Goal: Task Accomplishment & Management: Use online tool/utility

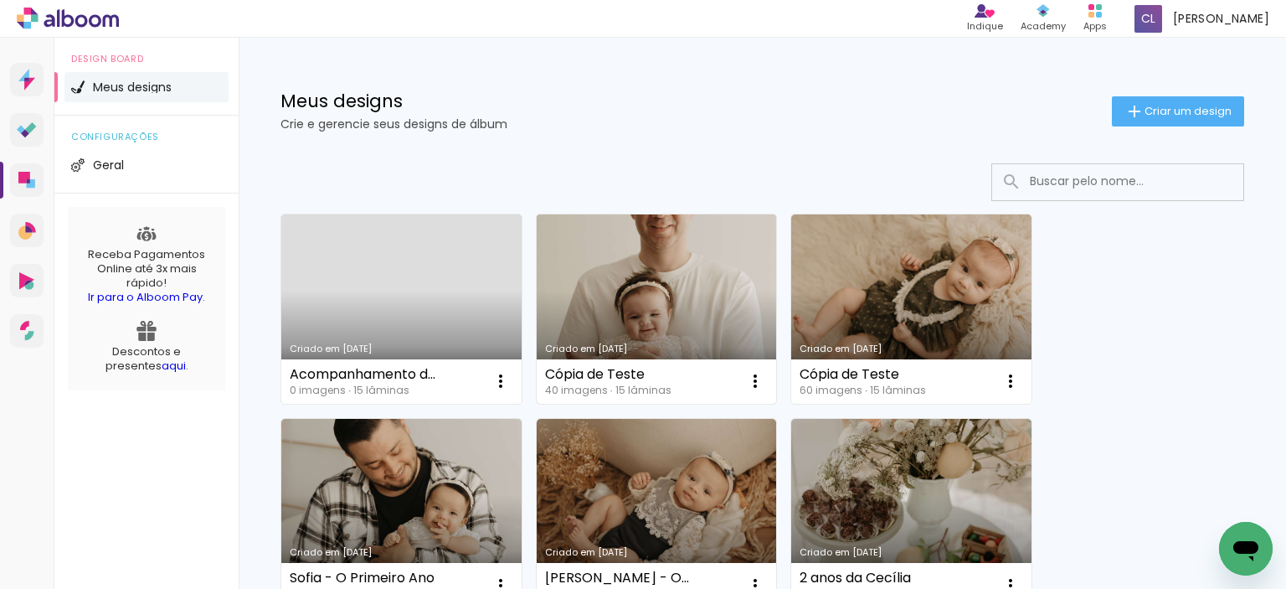
click at [637, 325] on link "Criado em [DATE]" at bounding box center [657, 308] width 240 height 189
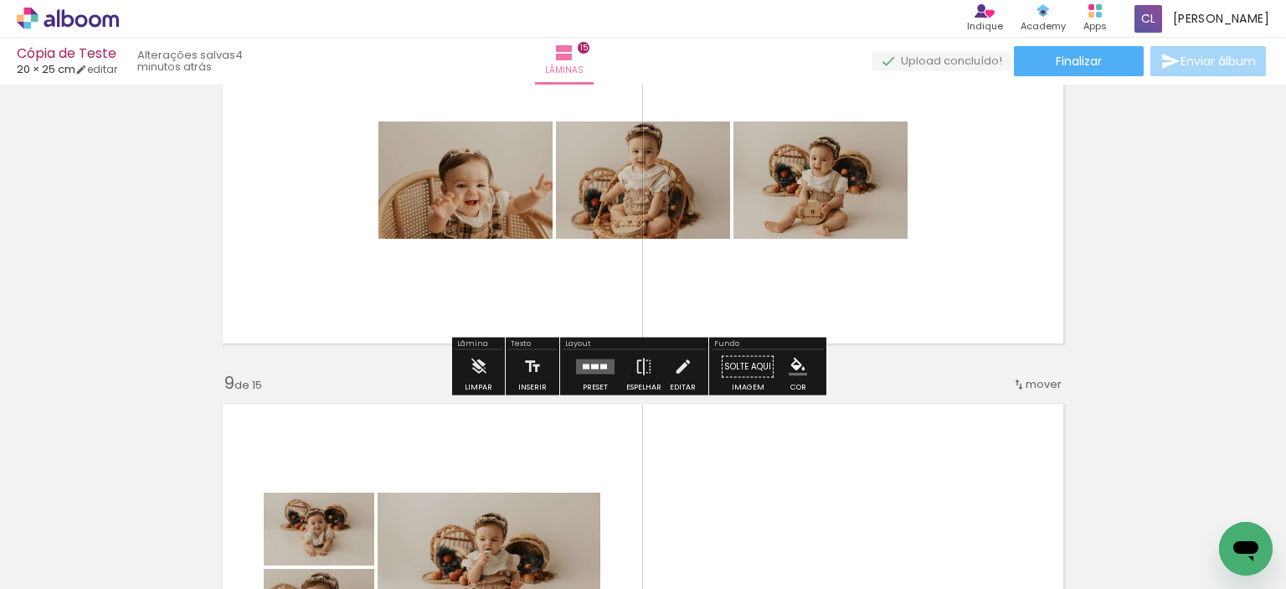
scroll to position [2847, 0]
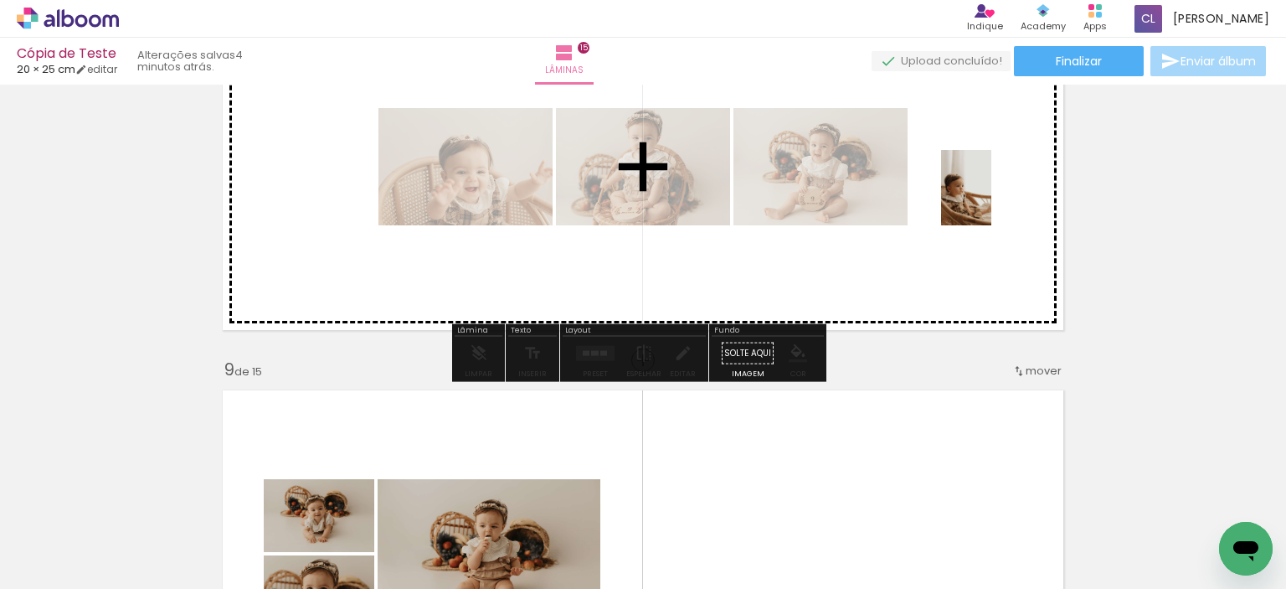
drag, startPoint x: 754, startPoint y: 548, endPoint x: 991, endPoint y: 200, distance: 420.6
click at [991, 200] on quentale-workspace at bounding box center [643, 294] width 1286 height 589
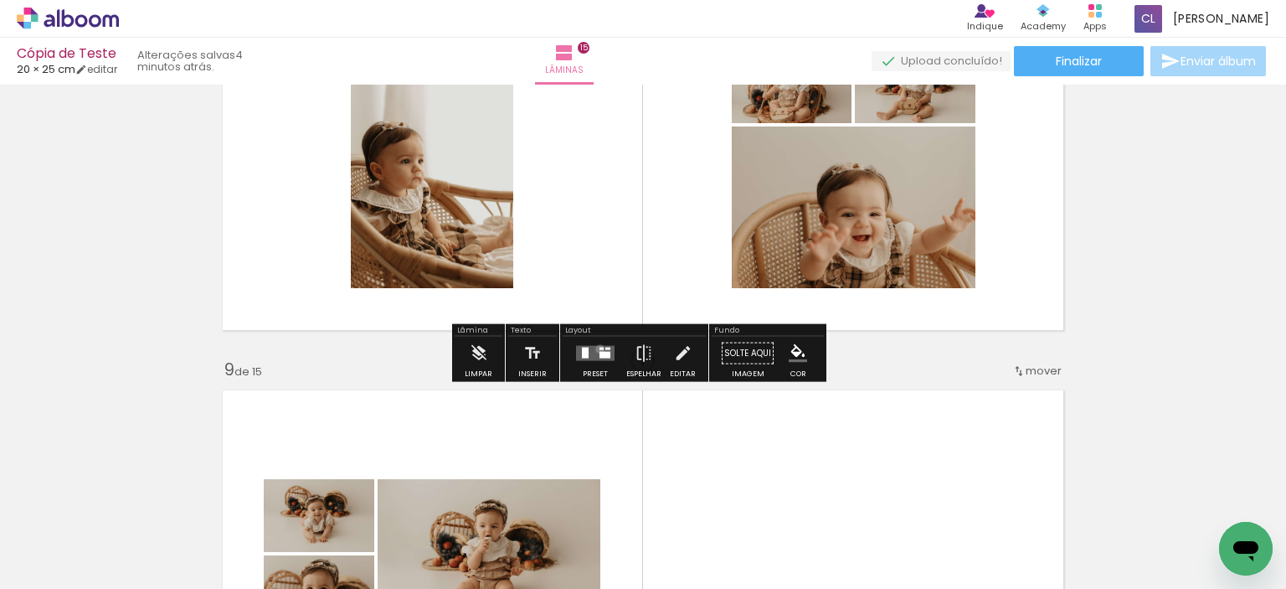
click at [600, 348] on div at bounding box center [602, 348] width 4 height 3
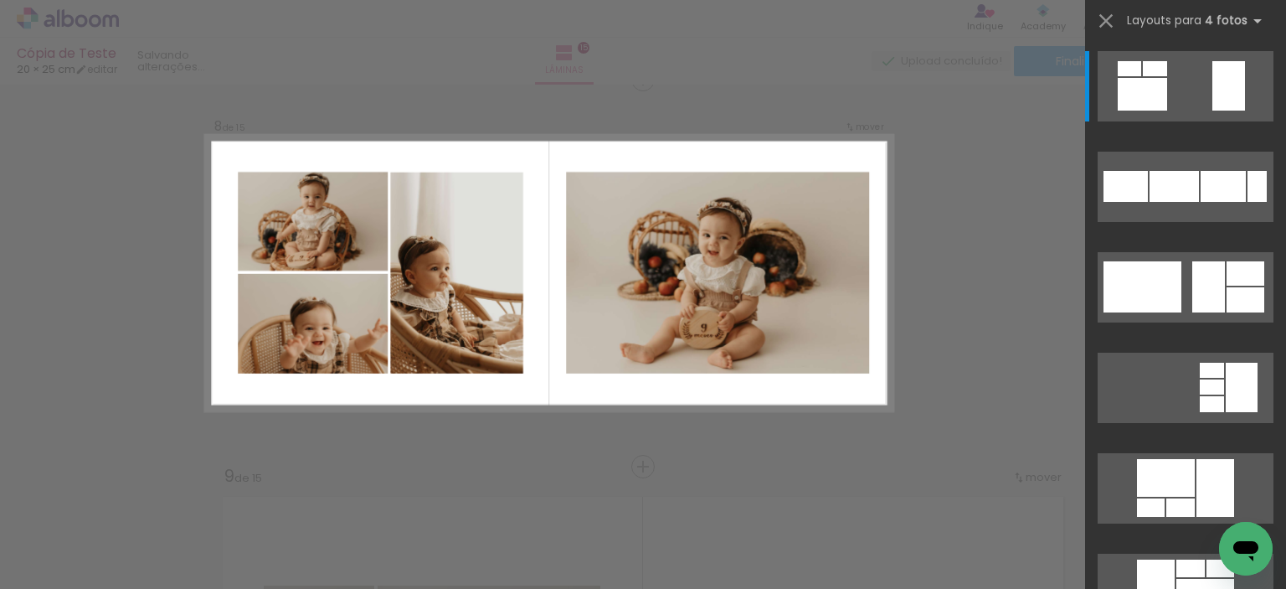
scroll to position [2729, 0]
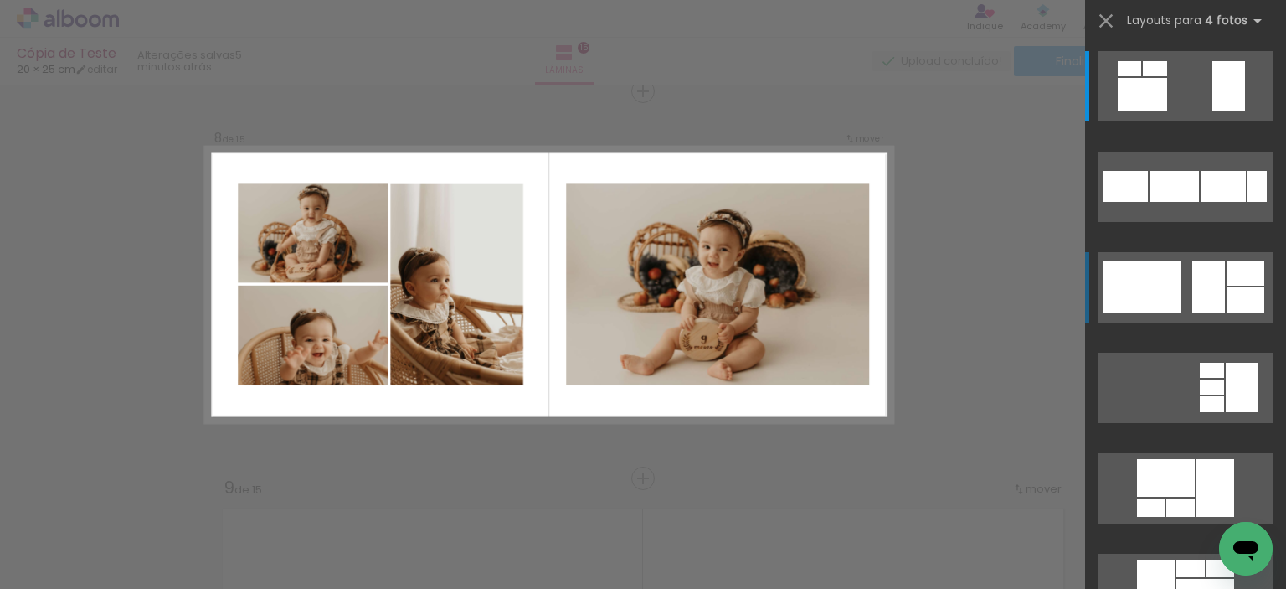
click at [1167, 76] on div at bounding box center [1155, 68] width 24 height 15
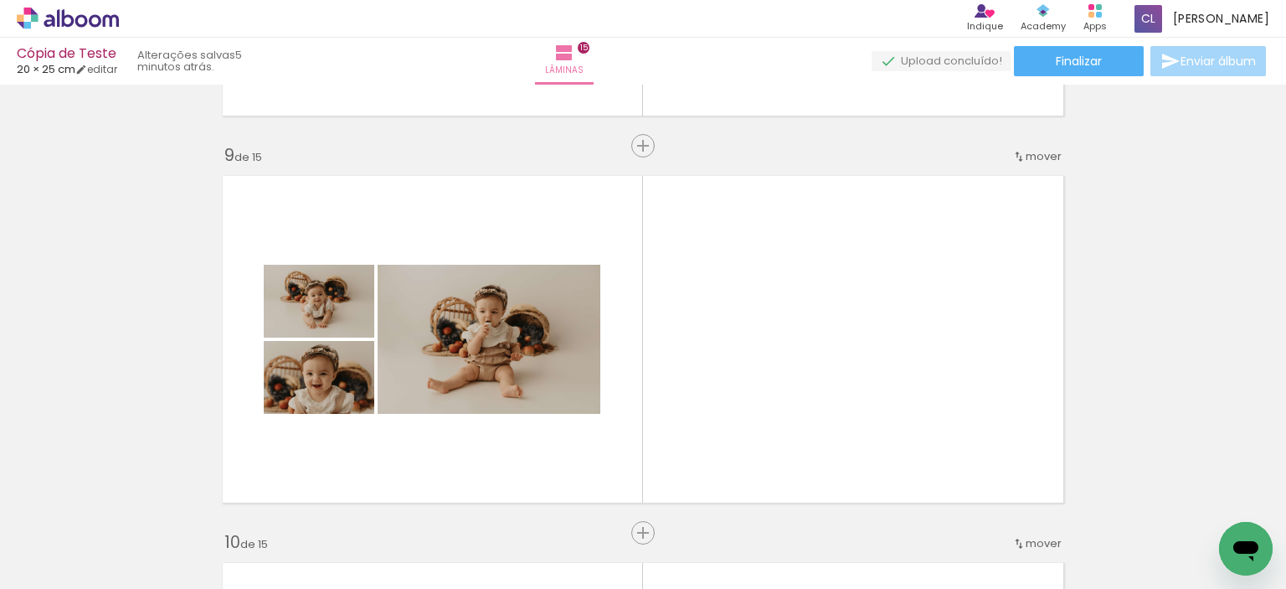
scroll to position [3147, 0]
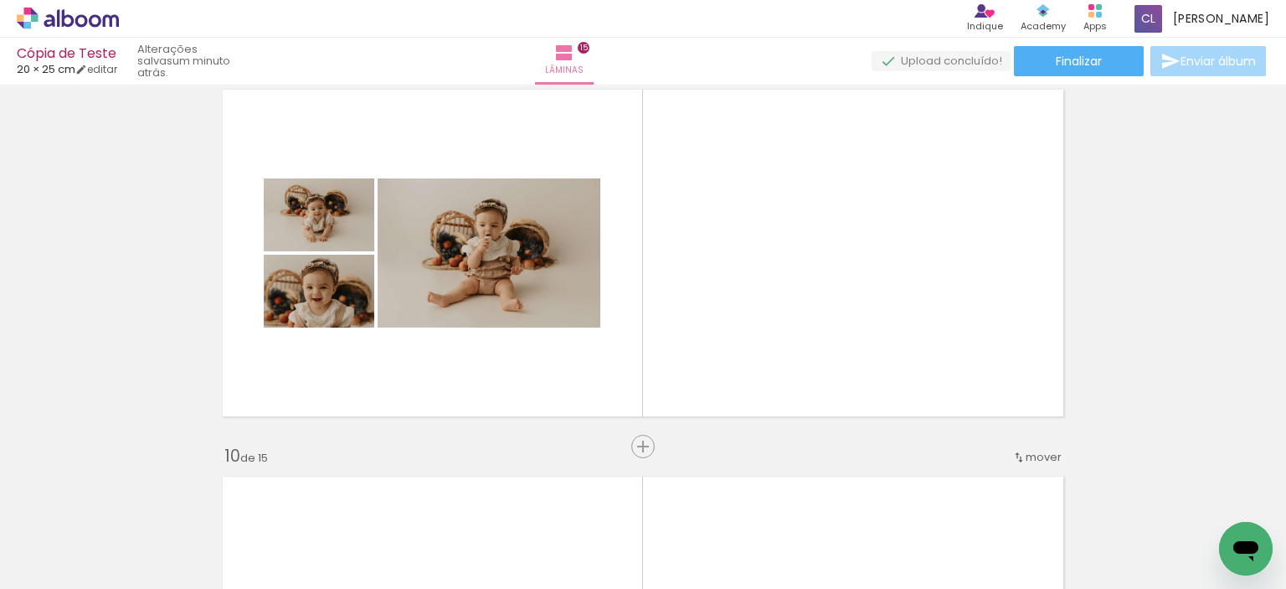
scroll to position [0, 2607]
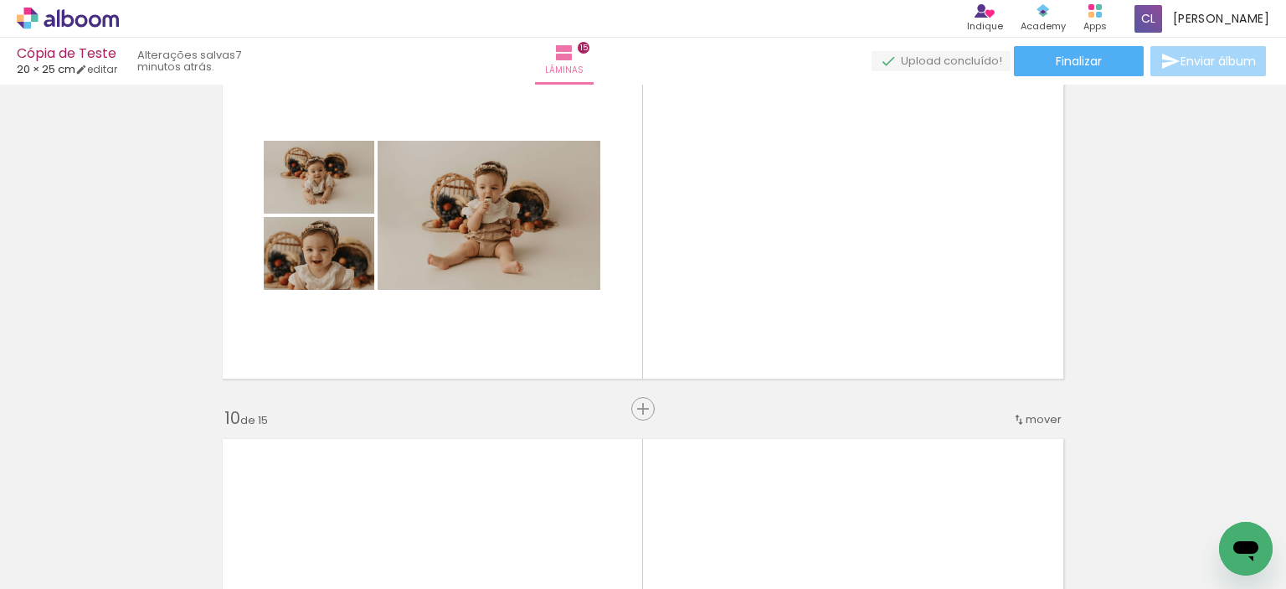
scroll to position [3231, 0]
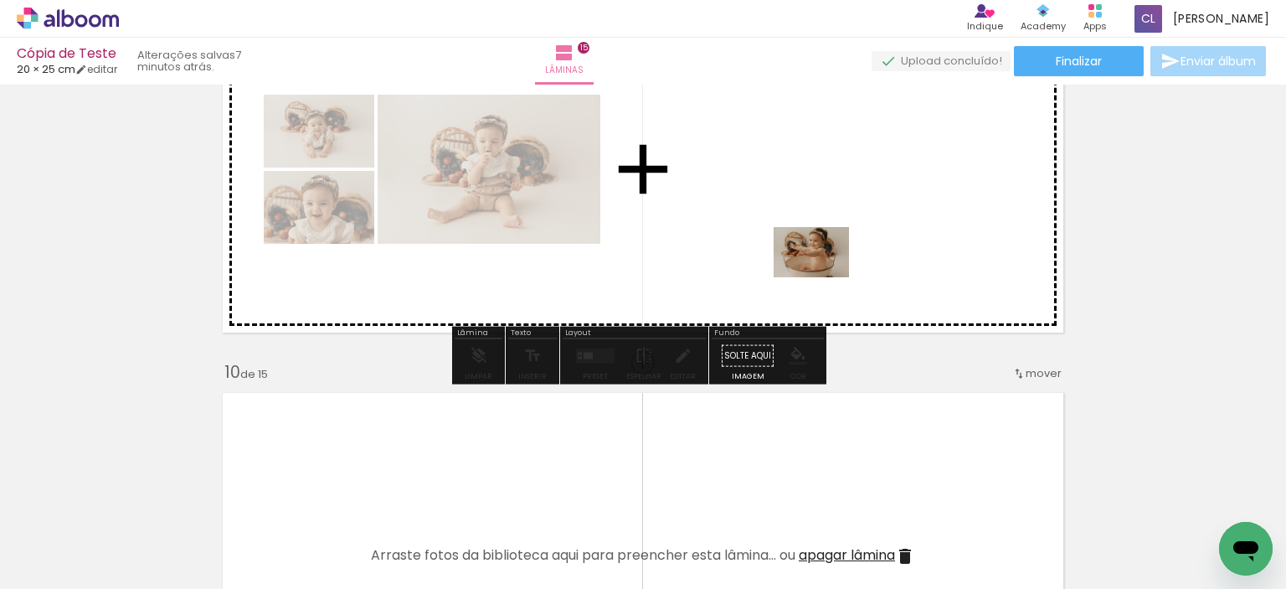
drag, startPoint x: 1135, startPoint y: 546, endPoint x: 804, endPoint y: 270, distance: 431.1
click at [804, 270] on quentale-workspace at bounding box center [643, 294] width 1286 height 589
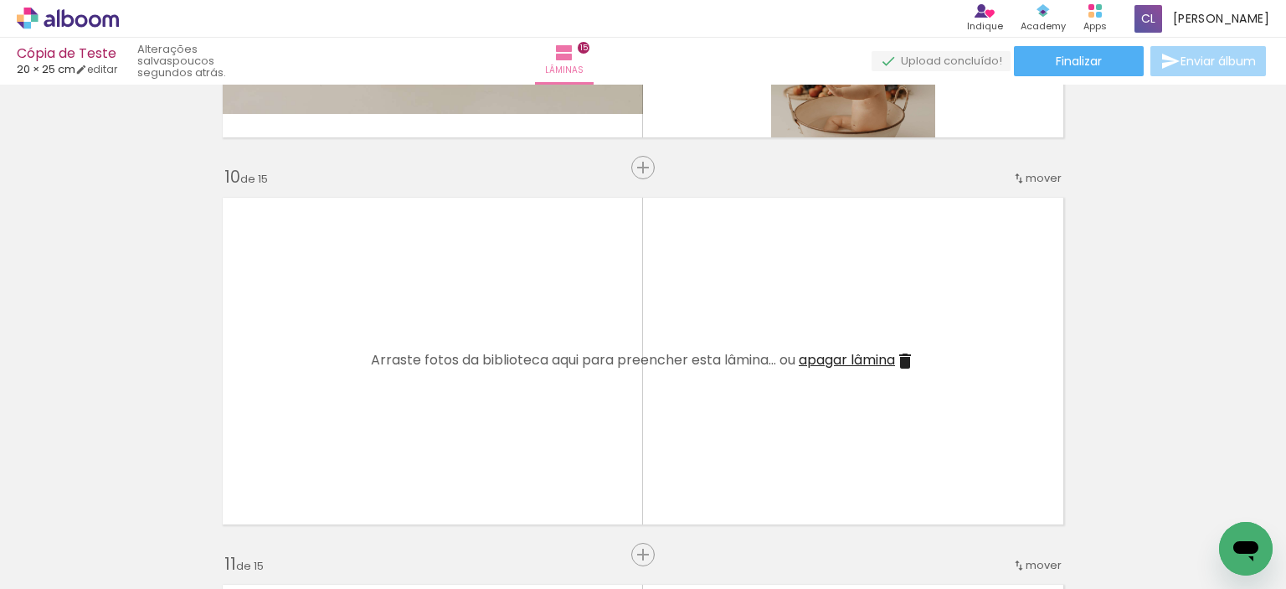
scroll to position [3399, 0]
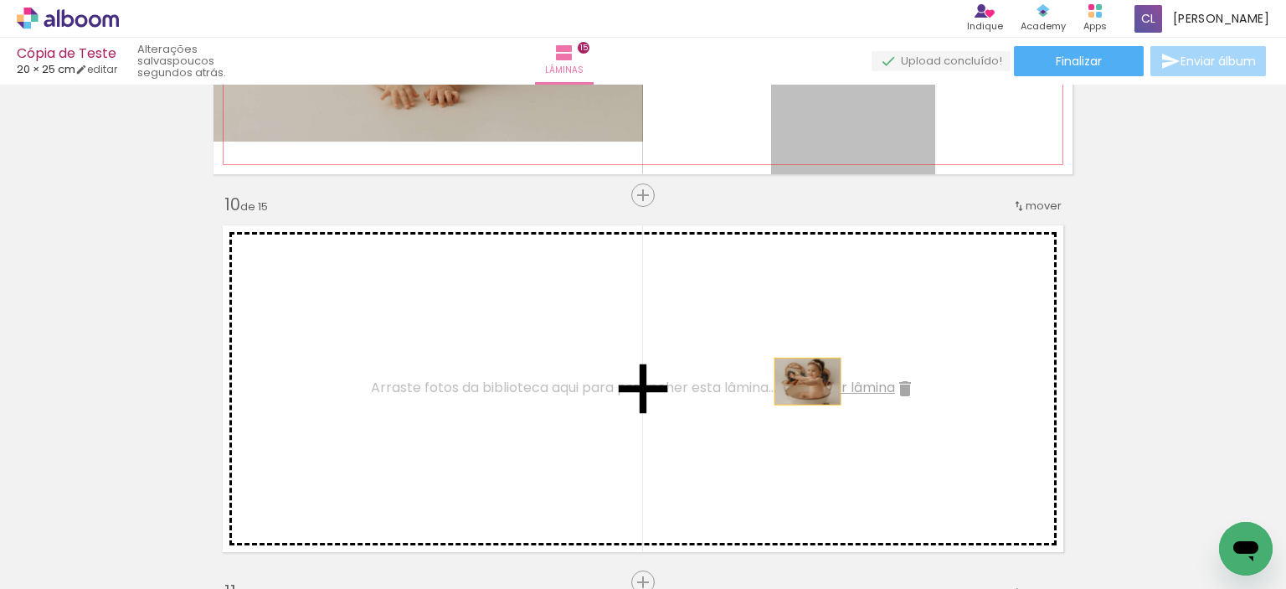
drag, startPoint x: 843, startPoint y: 143, endPoint x: 754, endPoint y: 389, distance: 262.0
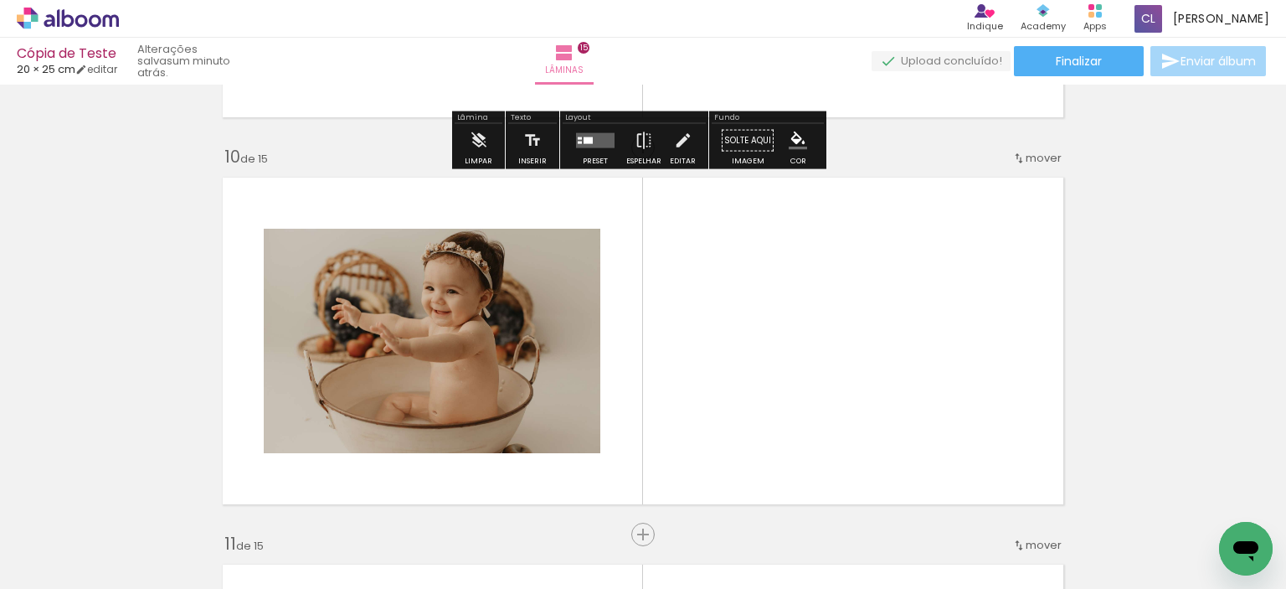
scroll to position [3482, 0]
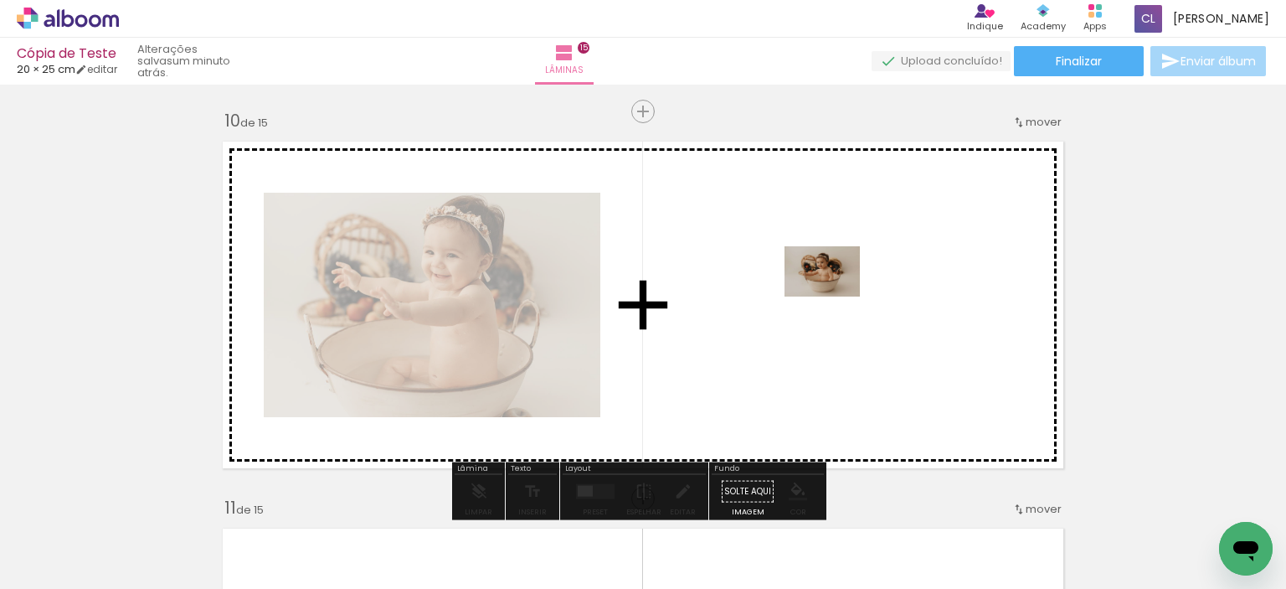
drag, startPoint x: 1056, startPoint y: 540, endPoint x: 835, endPoint y: 296, distance: 329.0
click at [835, 296] on quentale-workspace at bounding box center [643, 294] width 1286 height 589
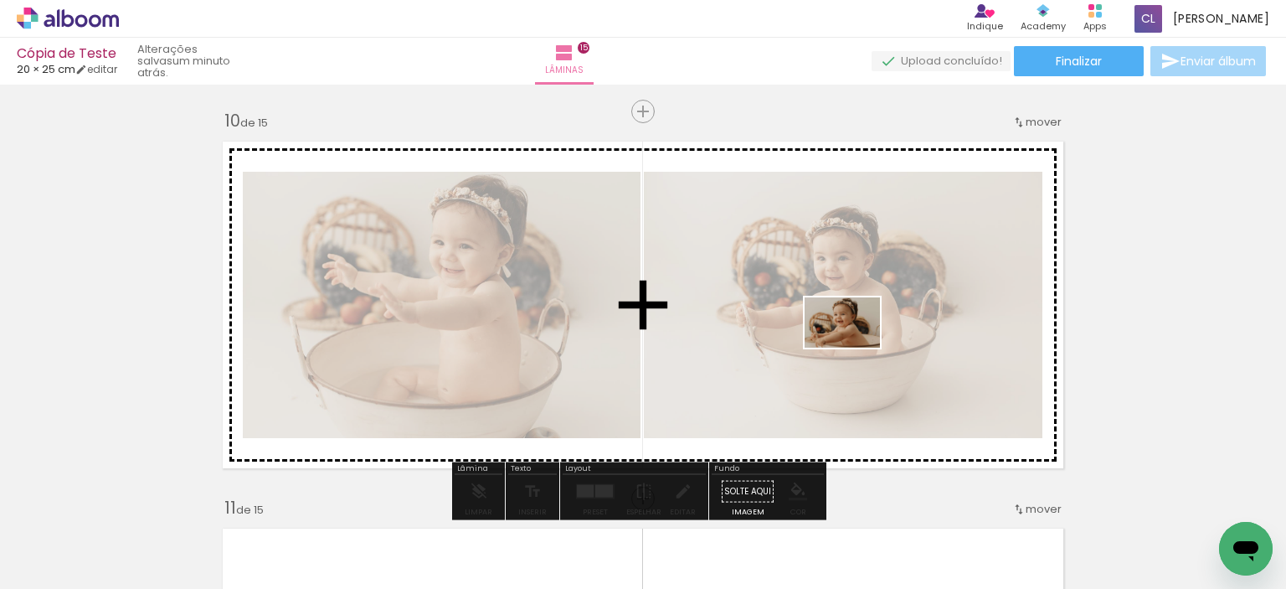
drag, startPoint x: 1199, startPoint y: 528, endPoint x: 780, endPoint y: 327, distance: 464.4
click at [780, 327] on quentale-workspace at bounding box center [643, 294] width 1286 height 589
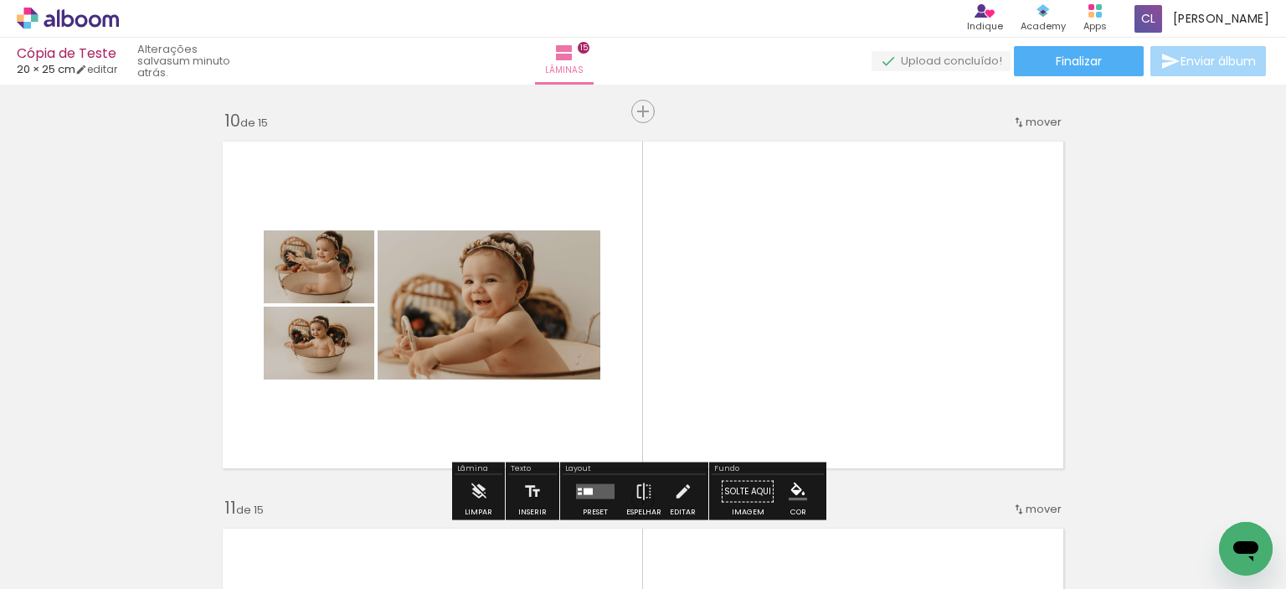
click at [41, 558] on span "Adicionar Fotos" at bounding box center [59, 566] width 50 height 18
click at [0, 0] on input "file" at bounding box center [0, 0] width 0 height 0
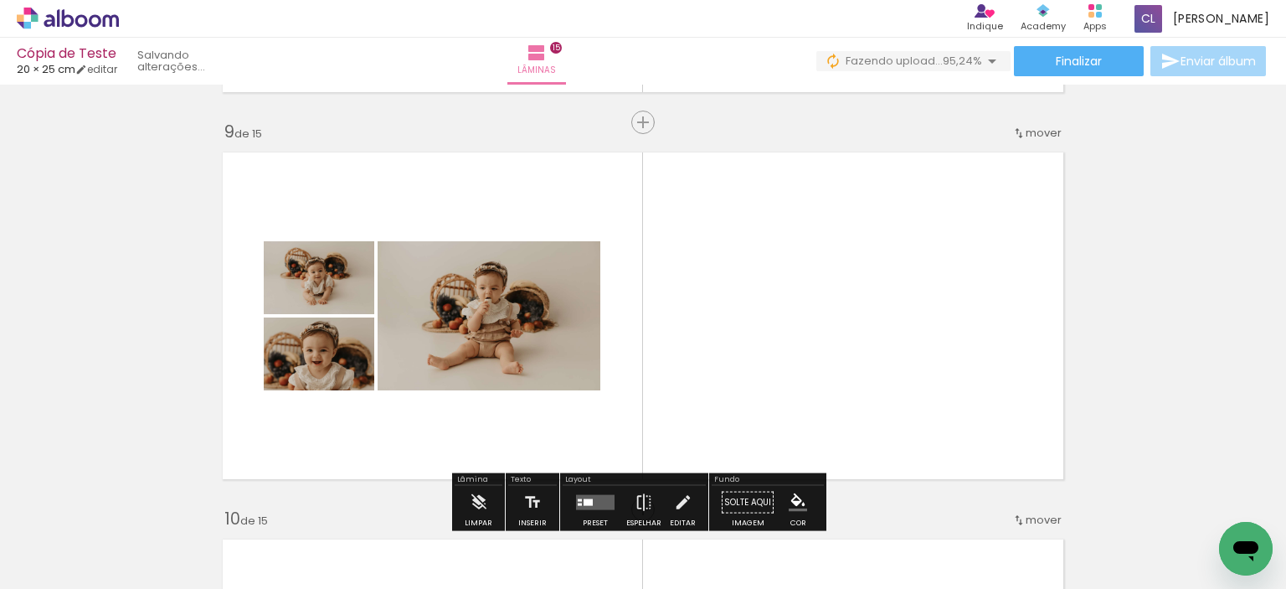
scroll to position [3147, 0]
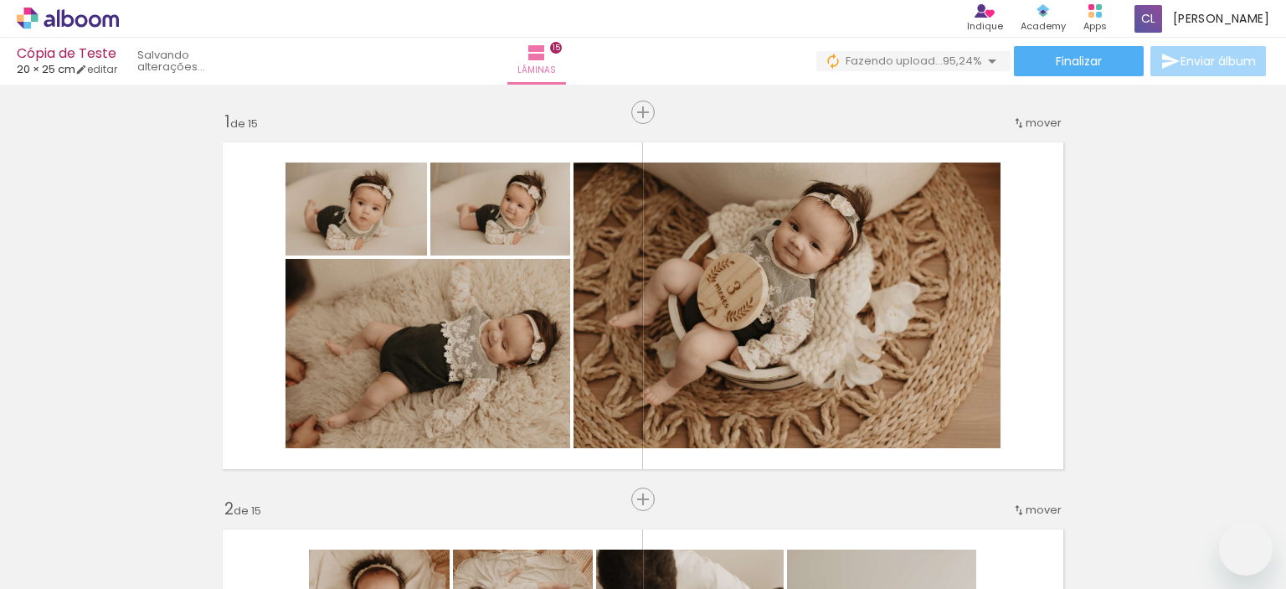
scroll to position [0, 2794]
click at [854, 275] on quentale-workspace at bounding box center [643, 294] width 1286 height 589
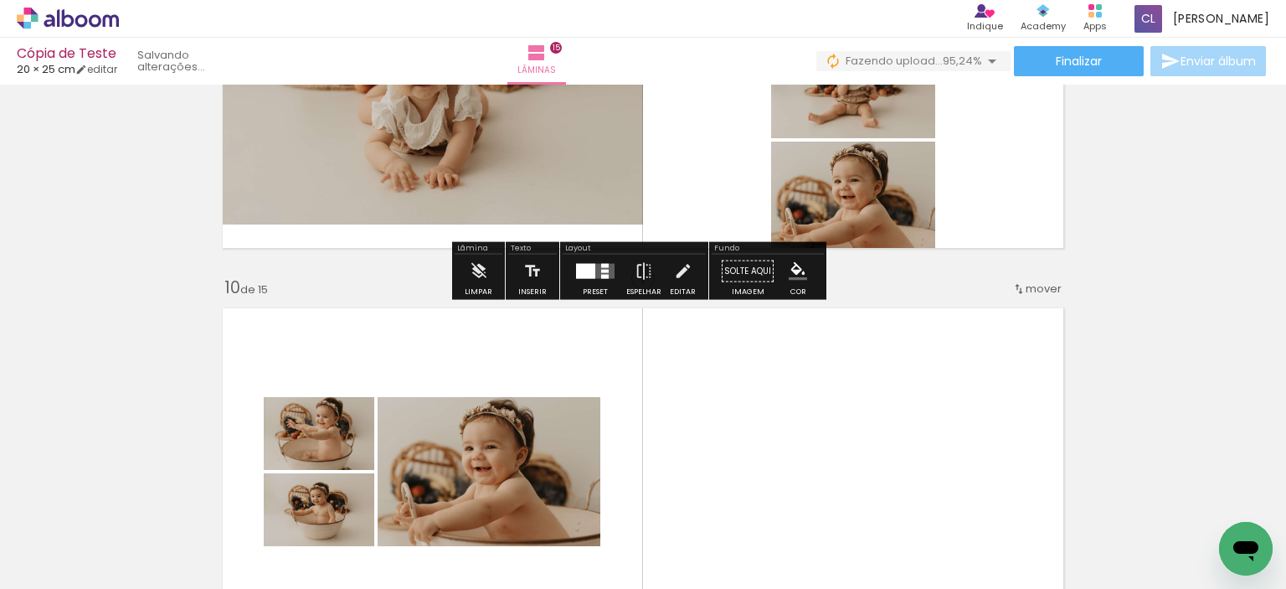
scroll to position [3315, 0]
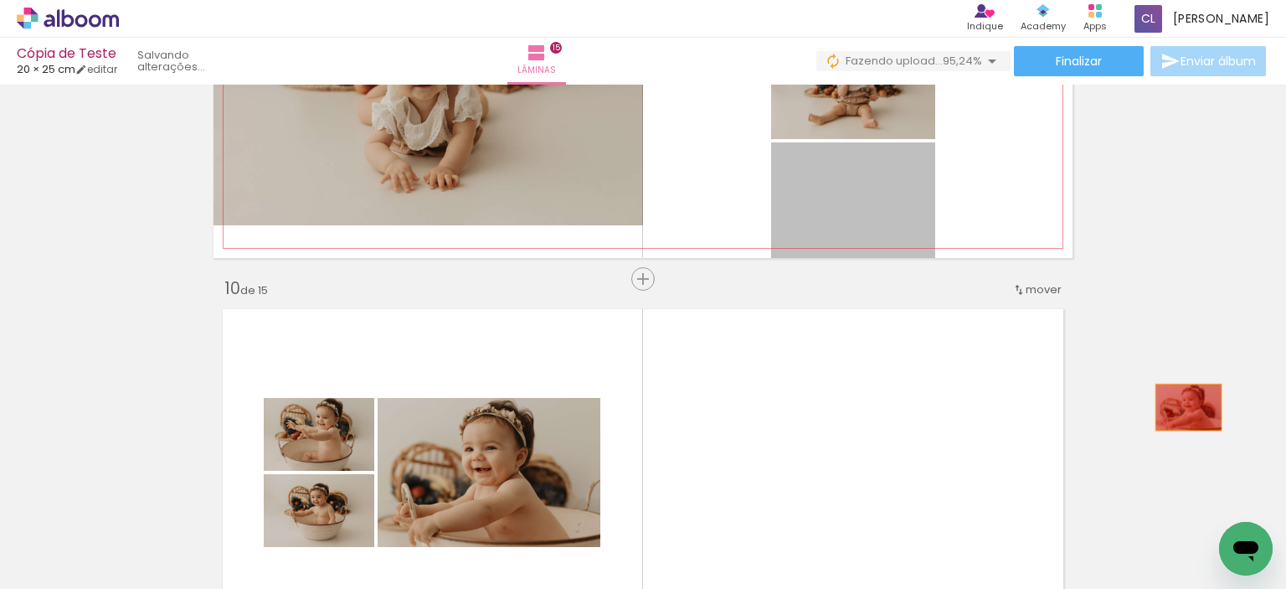
drag, startPoint x: 844, startPoint y: 219, endPoint x: 1182, endPoint y: 407, distance: 386.8
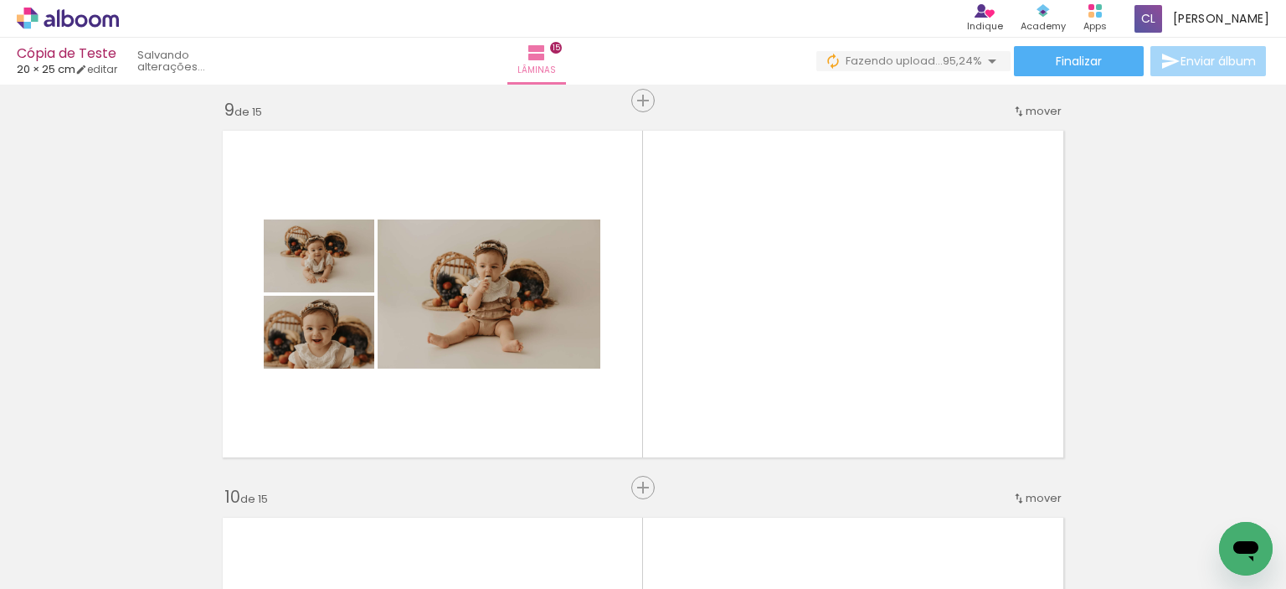
scroll to position [3064, 0]
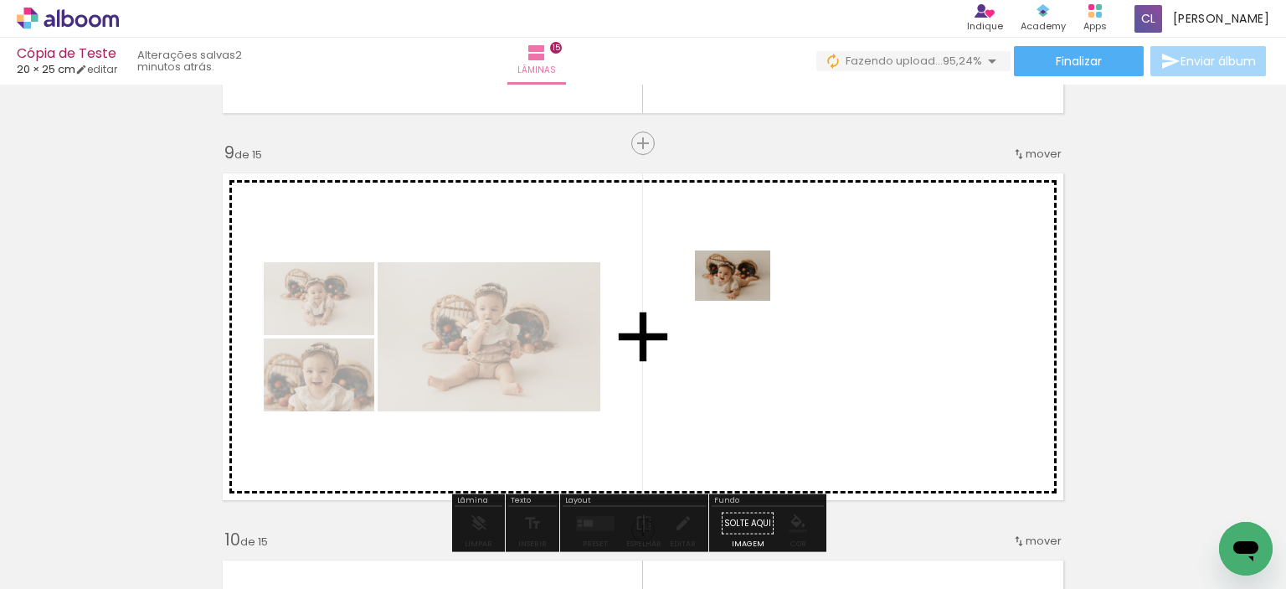
drag, startPoint x: 1152, startPoint y: 545, endPoint x: 745, endPoint y: 301, distance: 474.7
click at [745, 301] on quentale-workspace at bounding box center [643, 294] width 1286 height 589
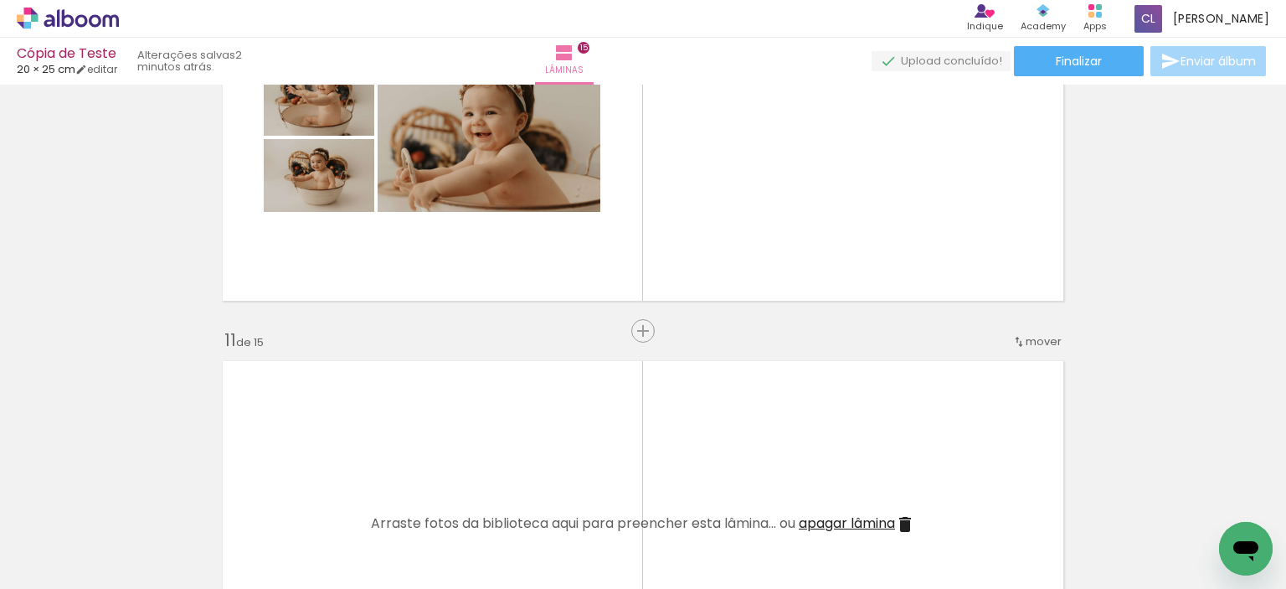
scroll to position [3482, 0]
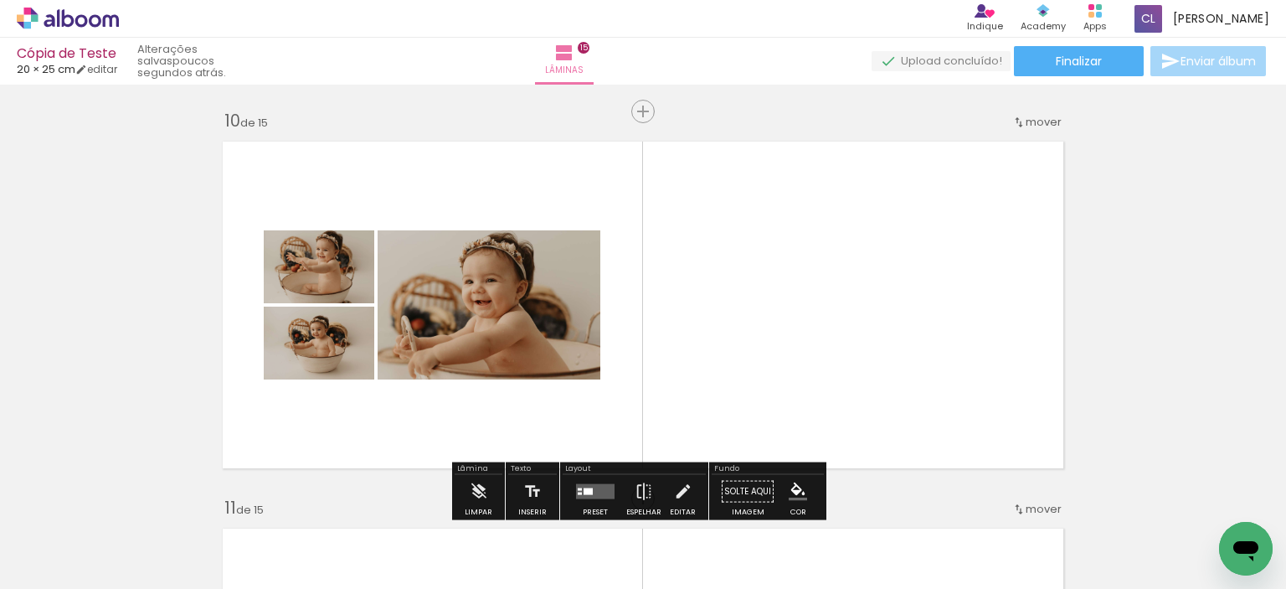
click at [722, 507] on iron-icon at bounding box center [713, 499] width 18 height 18
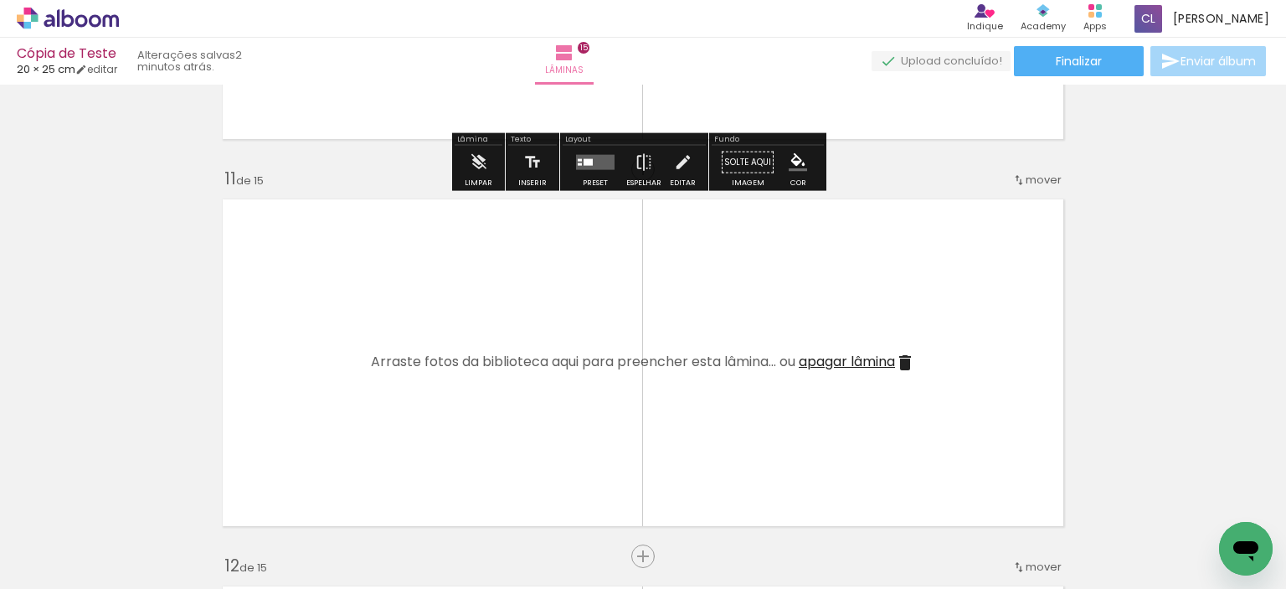
scroll to position [3817, 0]
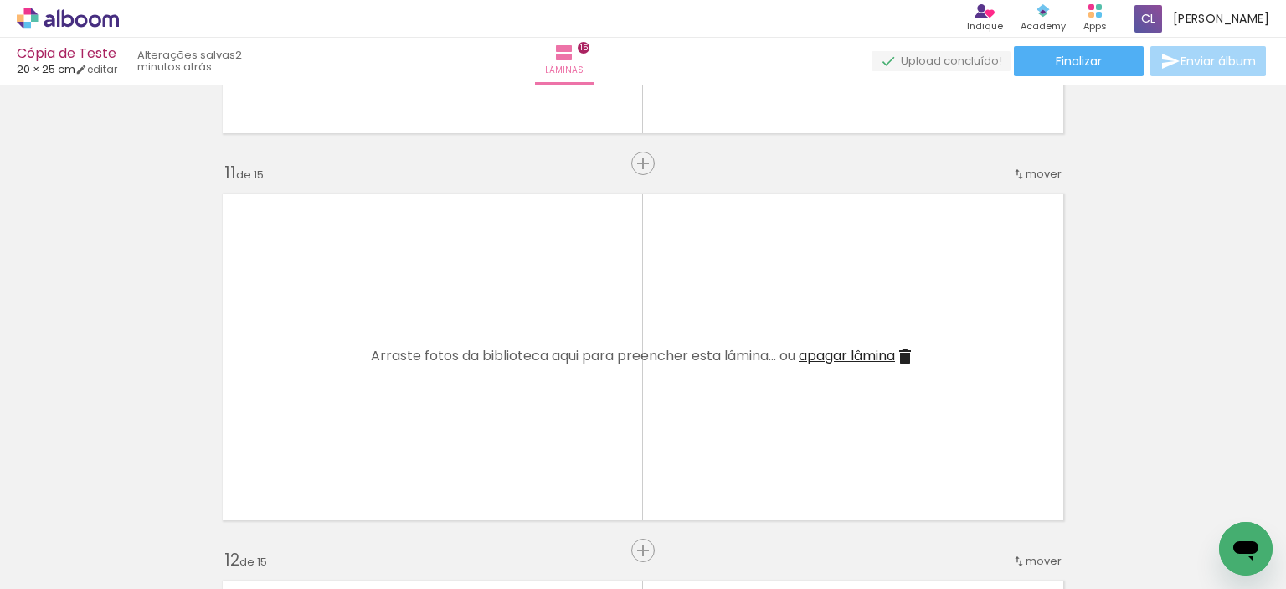
click at [47, 569] on span "Adicionar Fotos" at bounding box center [59, 566] width 50 height 18
click at [0, 0] on input "file" at bounding box center [0, 0] width 0 height 0
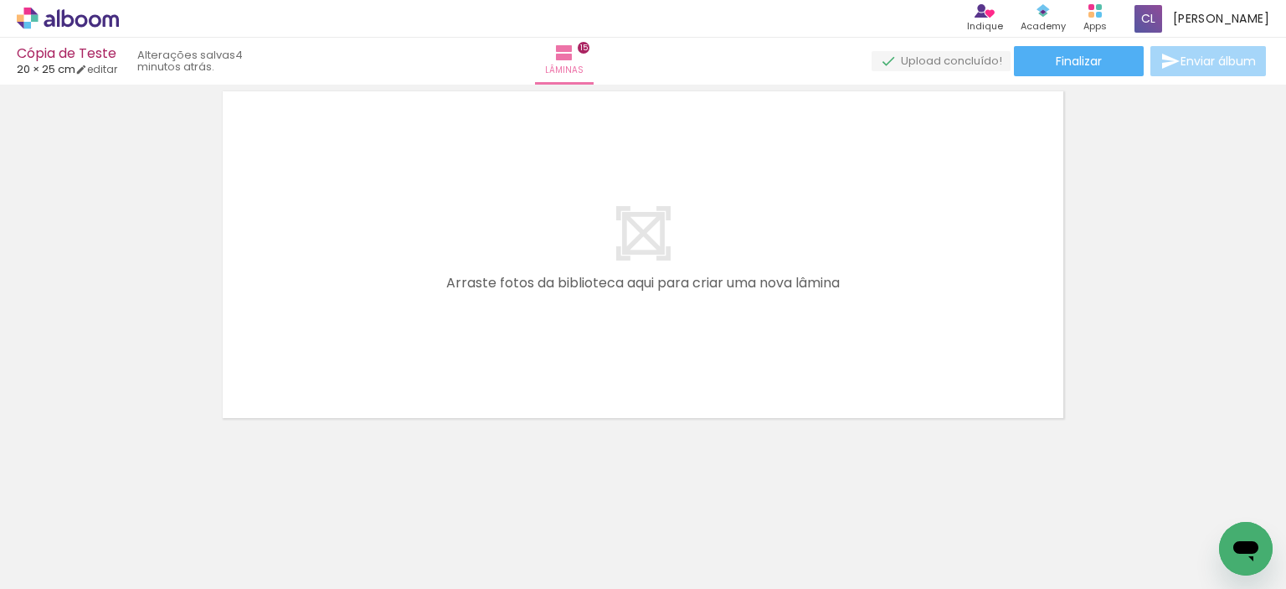
scroll to position [5854, 0]
click at [1107, 24] on div "Apps" at bounding box center [1094, 26] width 23 height 14
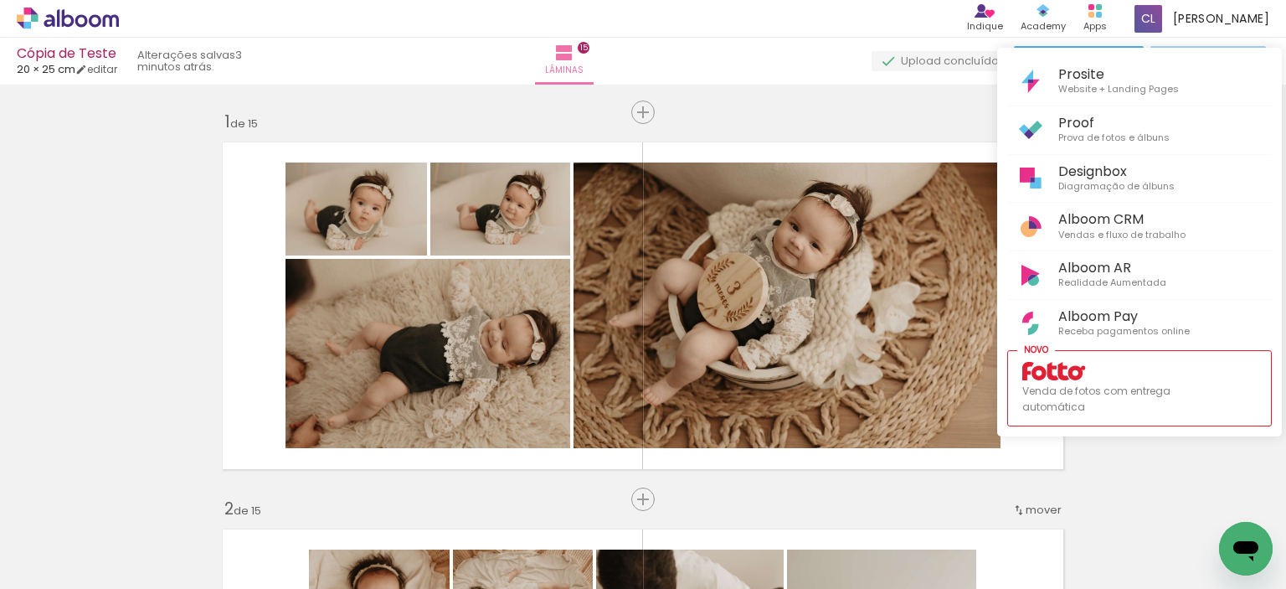
scroll to position [0, 3075]
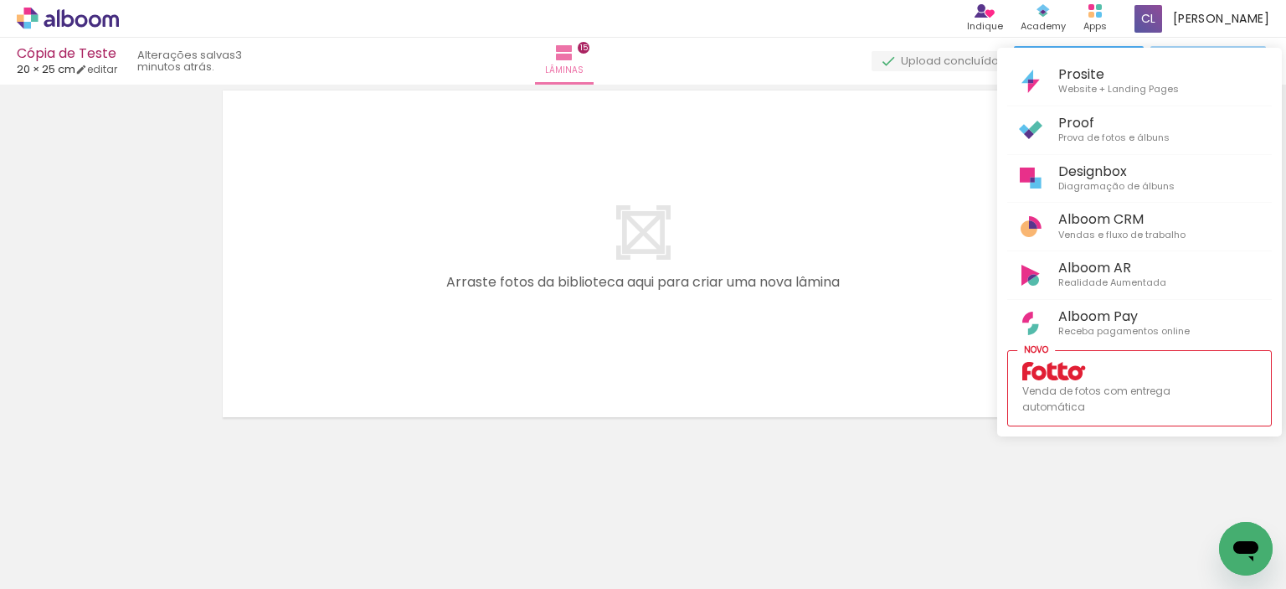
click at [1114, 19] on div at bounding box center [643, 294] width 1286 height 589
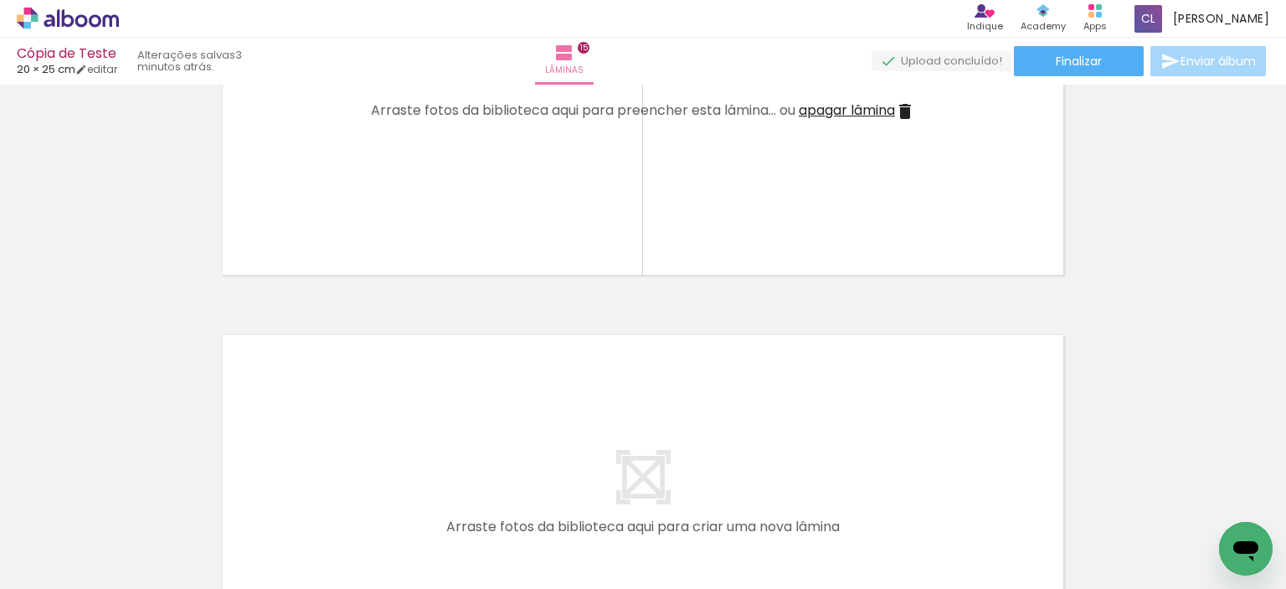
scroll to position [5603, 0]
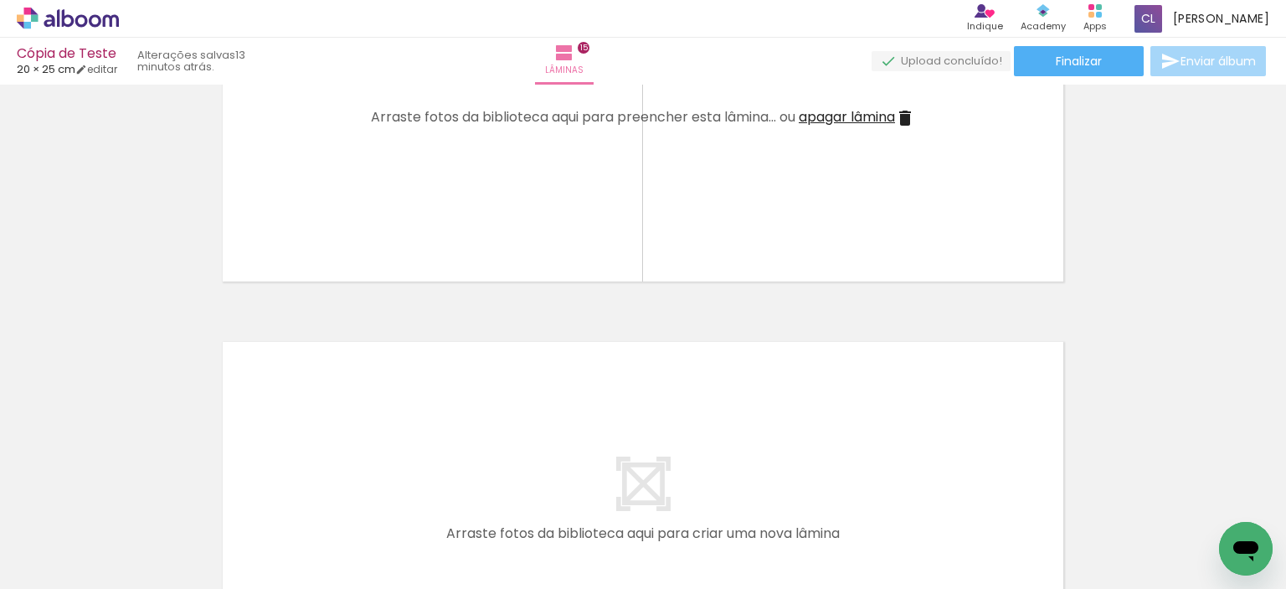
scroll to position [0, 3075]
click at [46, 564] on span "Adicionar Fotos" at bounding box center [59, 566] width 50 height 18
click at [0, 0] on input "file" at bounding box center [0, 0] width 0 height 0
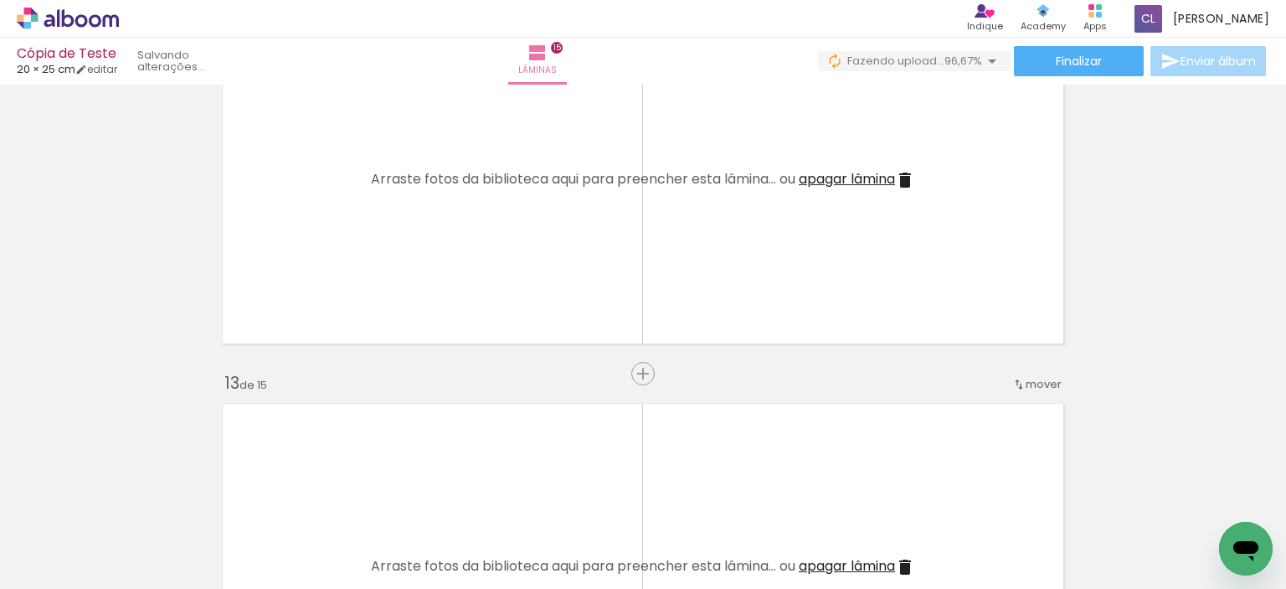
scroll to position [4431, 0]
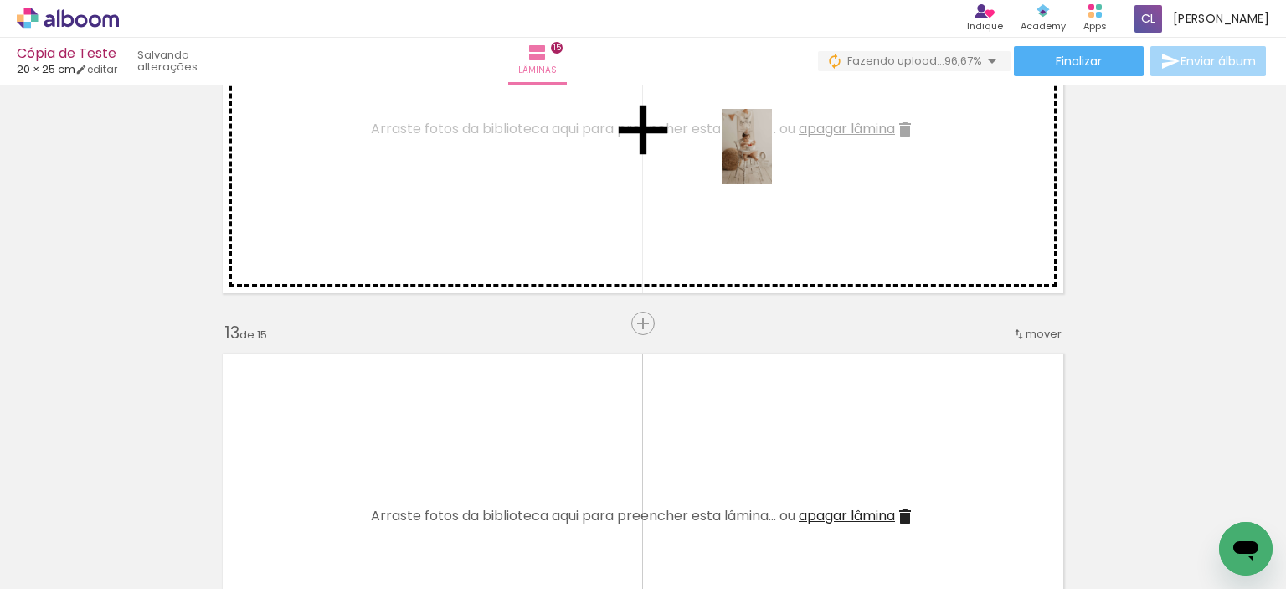
drag, startPoint x: 885, startPoint y: 538, endPoint x: 772, endPoint y: 159, distance: 395.8
click at [772, 159] on quentale-workspace at bounding box center [643, 294] width 1286 height 589
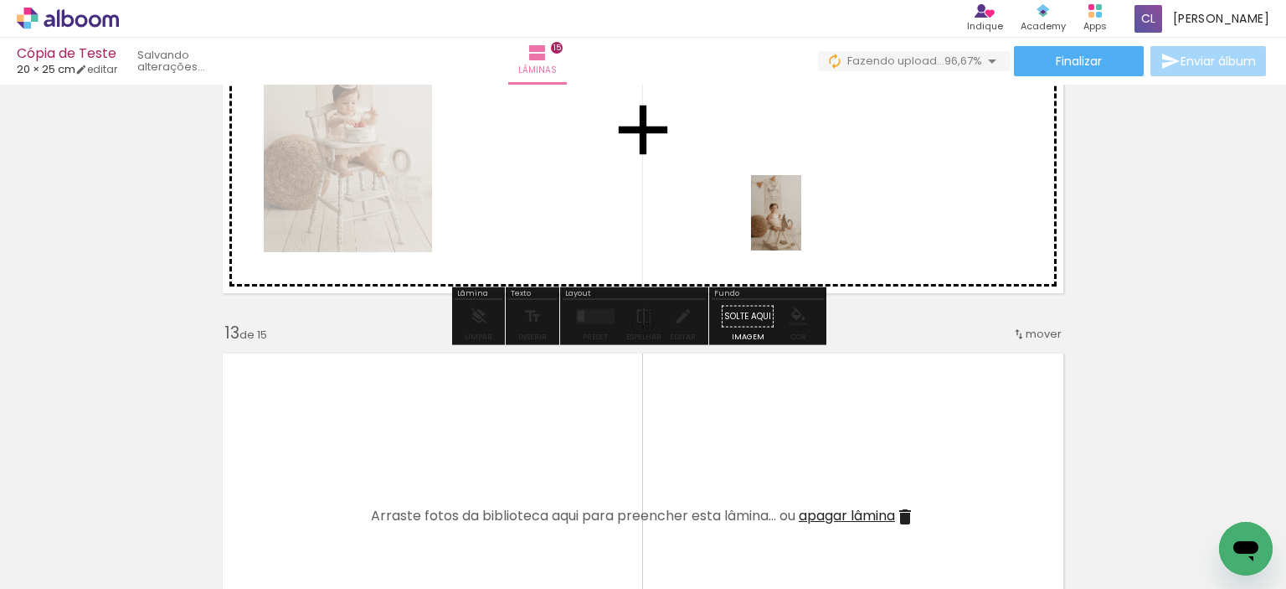
drag, startPoint x: 814, startPoint y: 536, endPoint x: 800, endPoint y: 222, distance: 314.3
click at [800, 222] on quentale-workspace at bounding box center [643, 294] width 1286 height 589
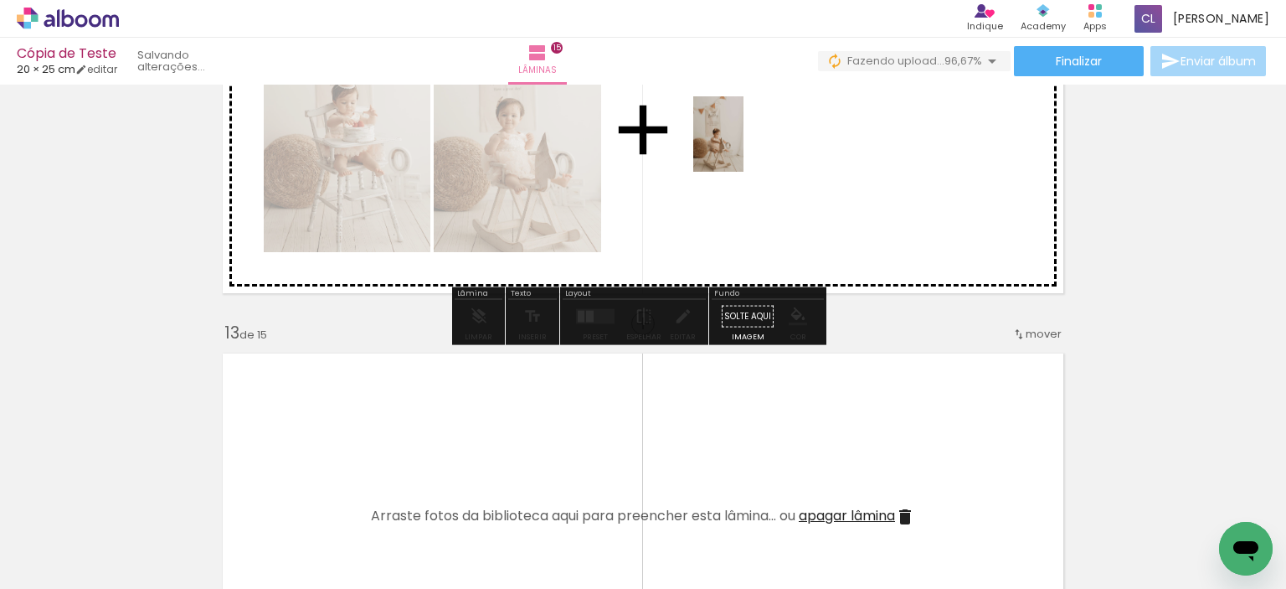
drag, startPoint x: 717, startPoint y: 534, endPoint x: 744, endPoint y: 144, distance: 391.1
click at [744, 144] on quentale-workspace at bounding box center [643, 294] width 1286 height 589
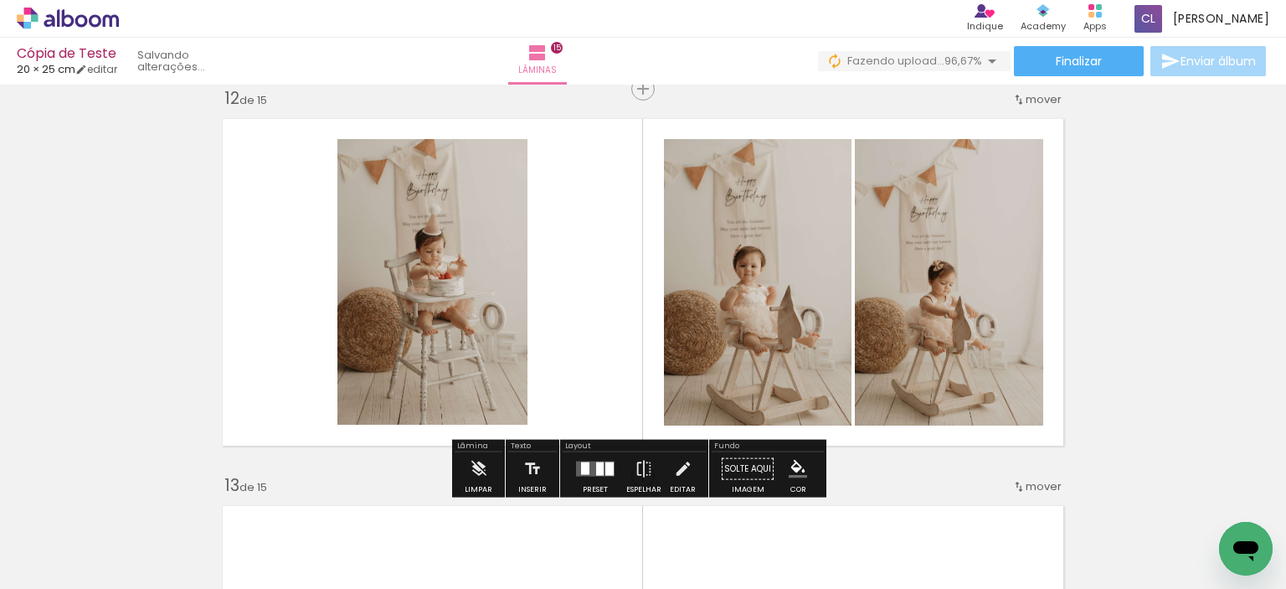
scroll to position [4264, 0]
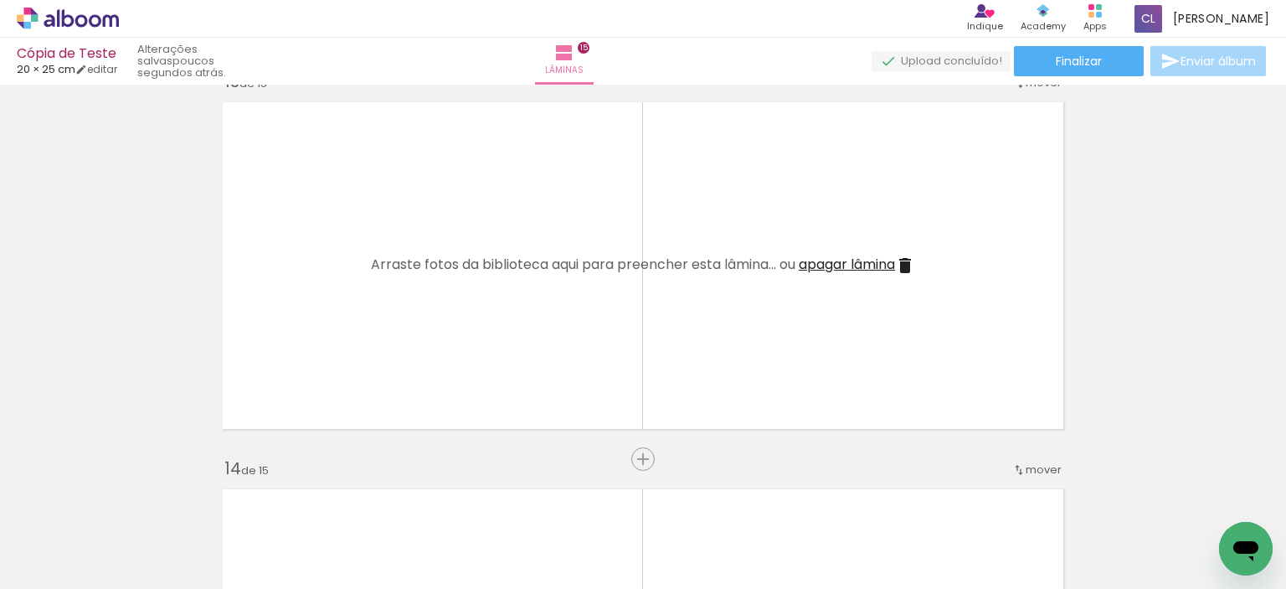
scroll to position [0, 4482]
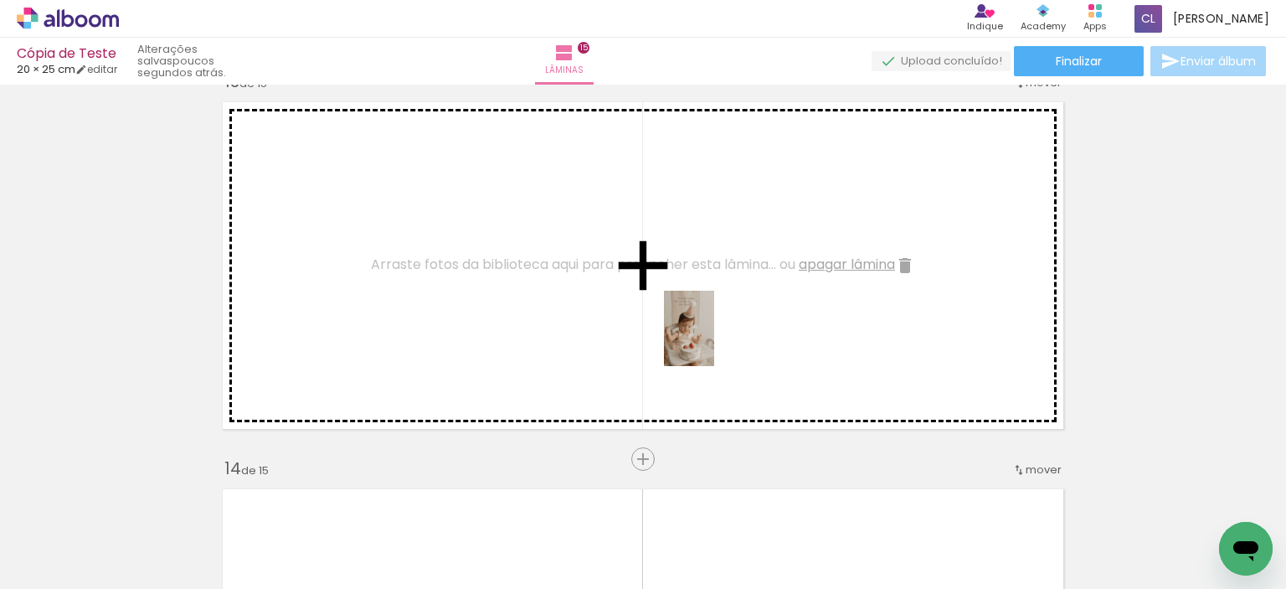
drag, startPoint x: 750, startPoint y: 562, endPoint x: 714, endPoint y: 341, distance: 224.0
click at [714, 341] on quentale-workspace at bounding box center [643, 294] width 1286 height 589
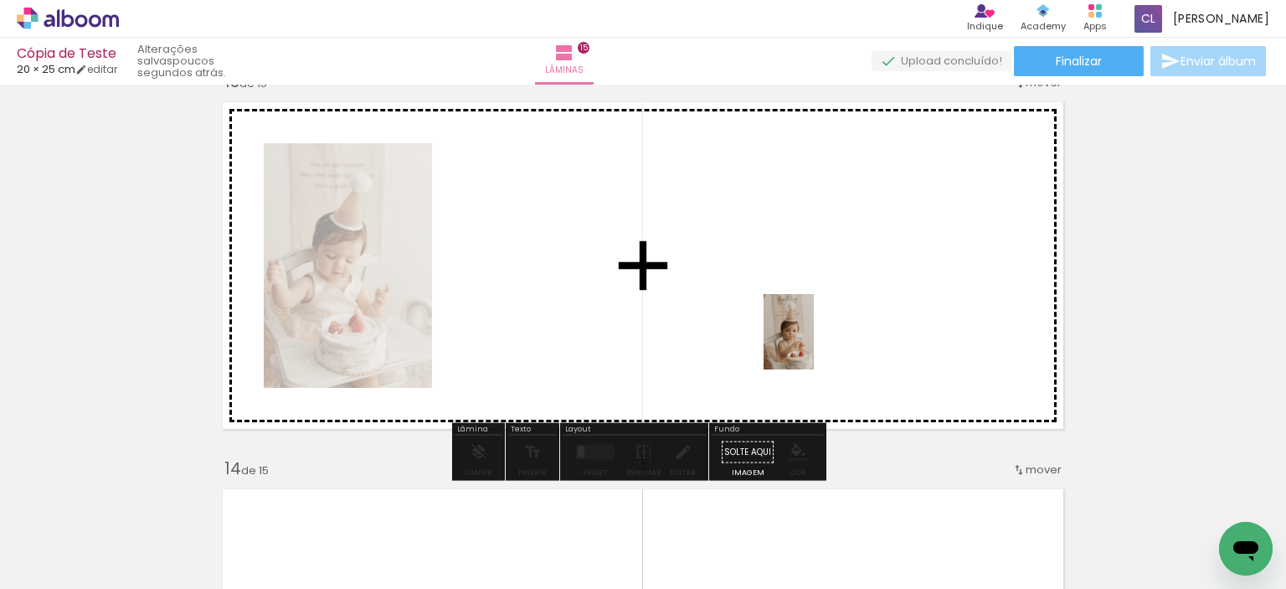
drag, startPoint x: 862, startPoint y: 553, endPoint x: 814, endPoint y: 344, distance: 214.1
click at [814, 344] on quentale-workspace at bounding box center [643, 294] width 1286 height 589
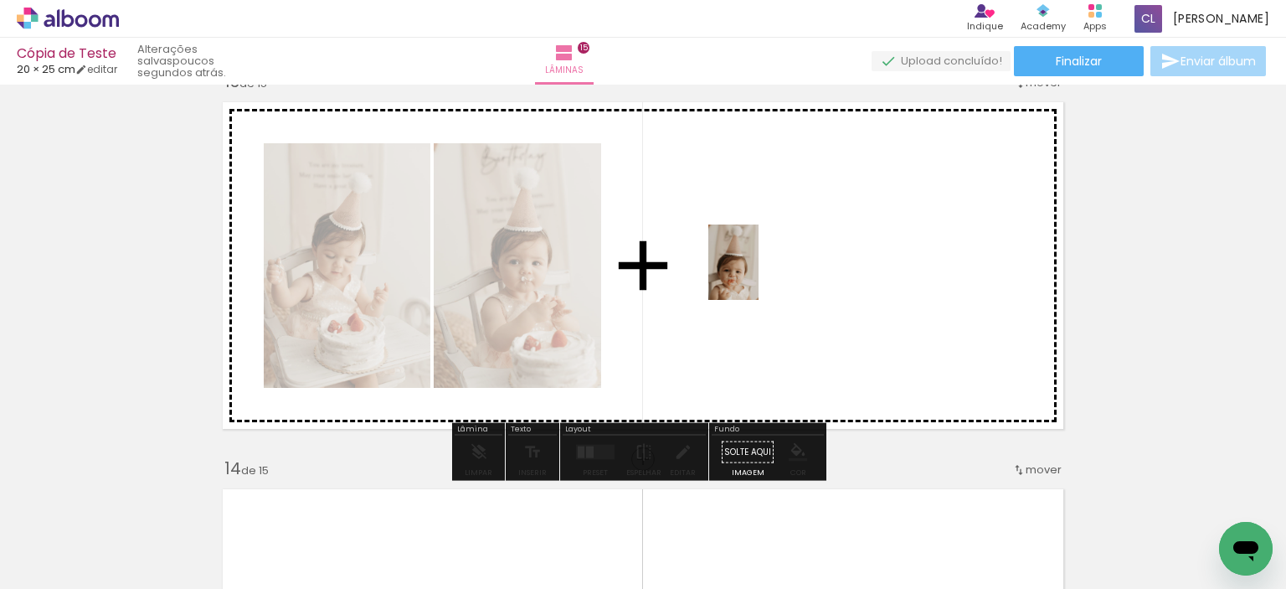
drag, startPoint x: 943, startPoint y: 548, endPoint x: 759, endPoint y: 275, distance: 330.0
click at [759, 275] on quentale-workspace at bounding box center [643, 294] width 1286 height 589
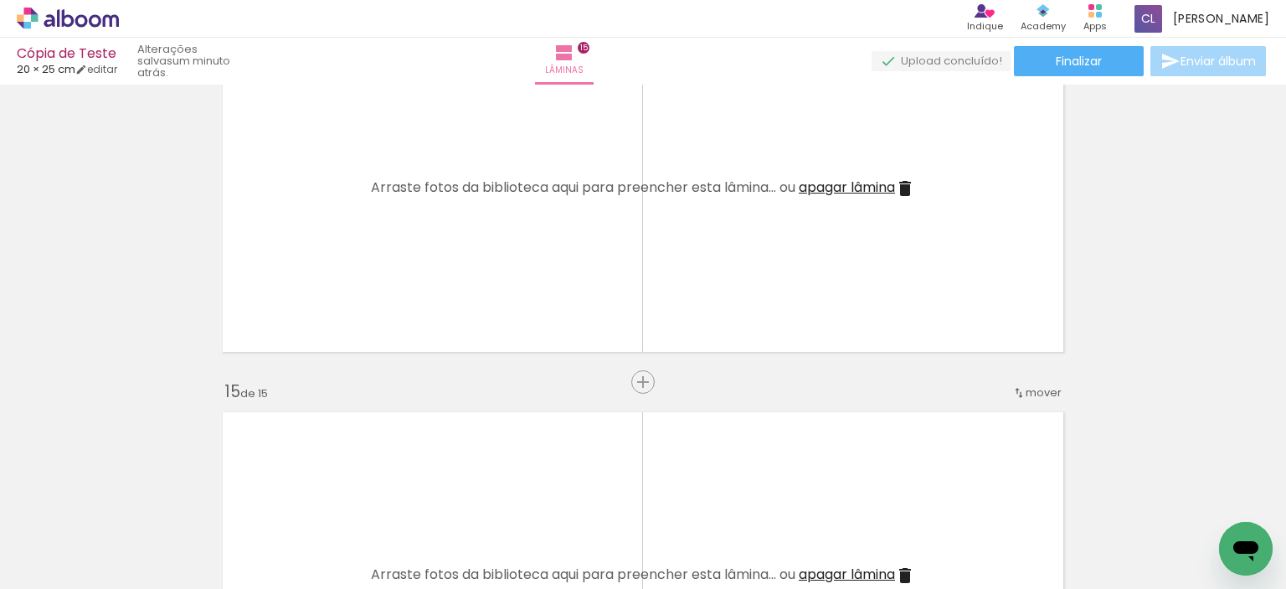
scroll to position [5185, 0]
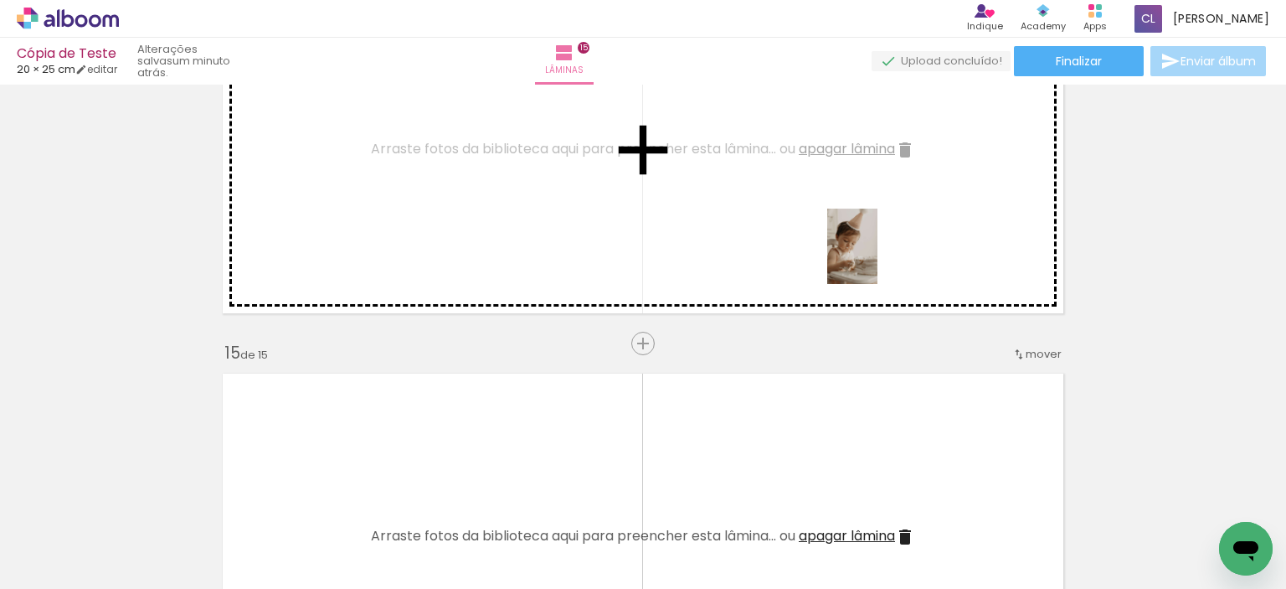
drag, startPoint x: 1048, startPoint y: 555, endPoint x: 877, endPoint y: 258, distance: 343.2
click at [877, 258] on quentale-workspace at bounding box center [643, 294] width 1286 height 589
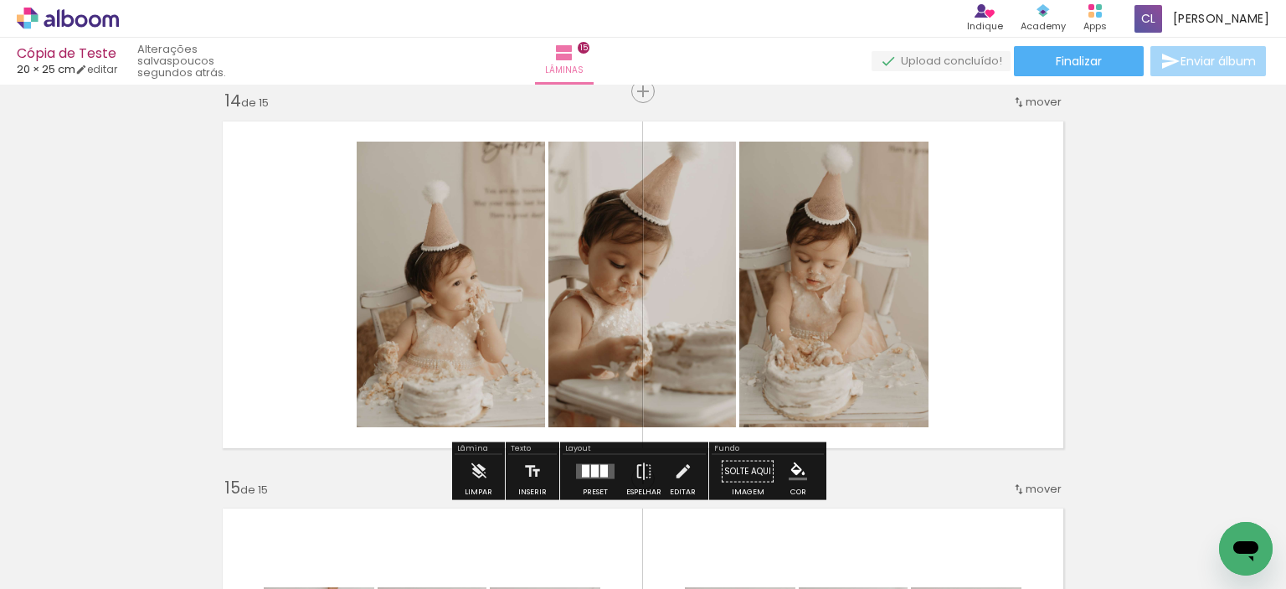
scroll to position [0, 3798]
click at [591, 473] on div at bounding box center [595, 471] width 8 height 13
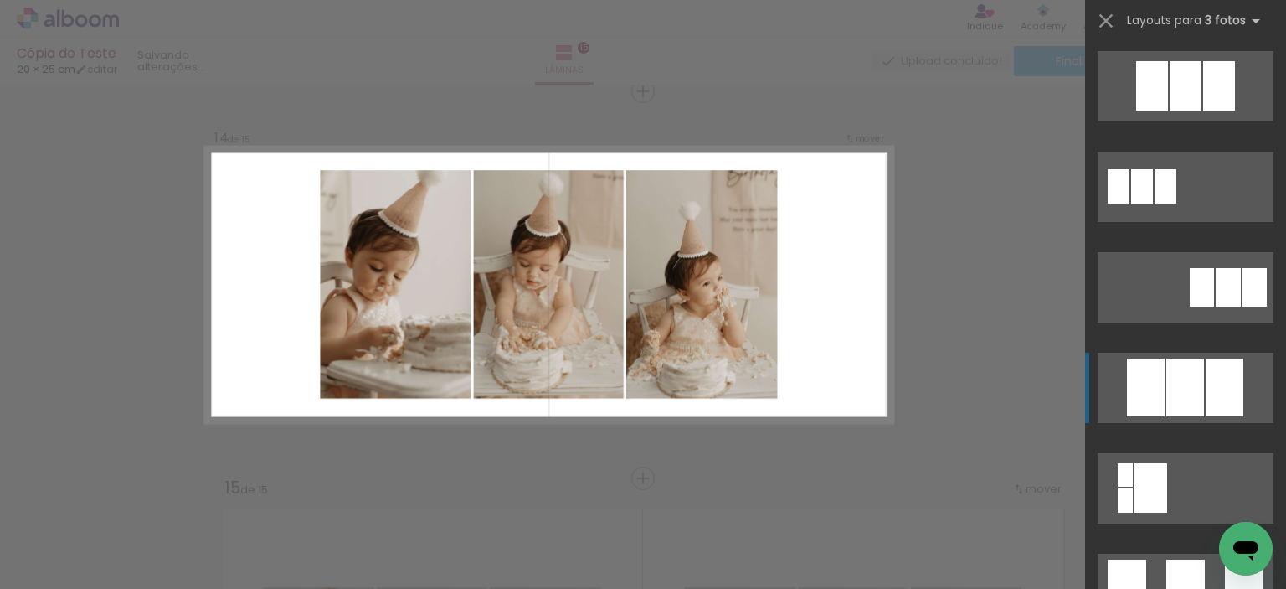
scroll to position [1105, 0]
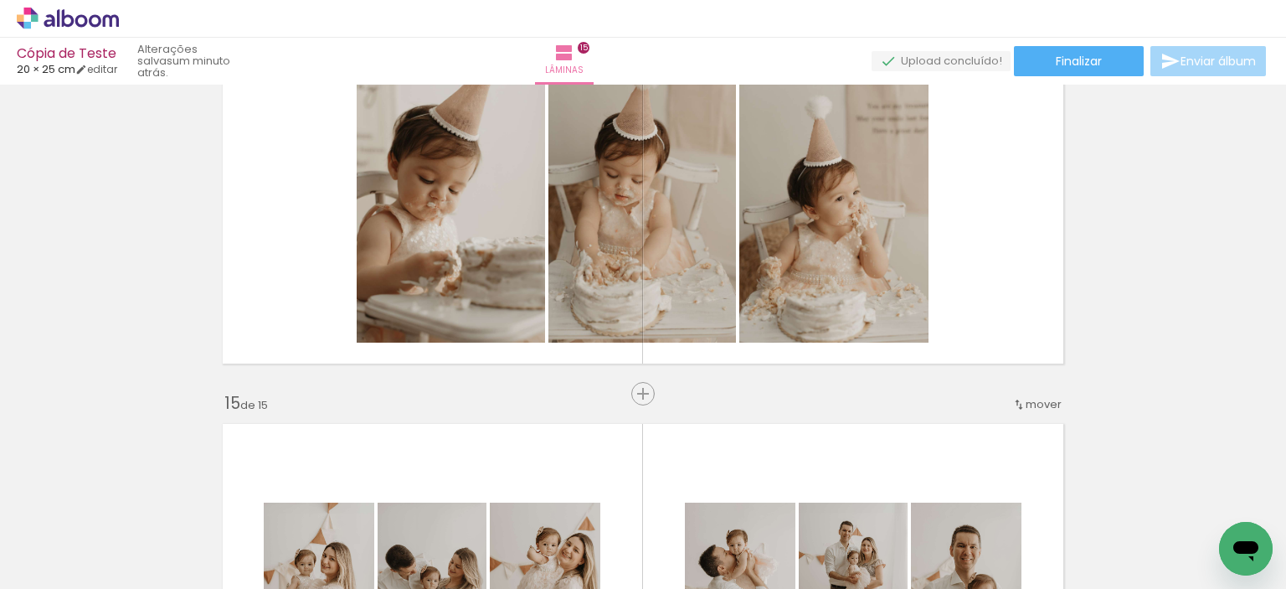
scroll to position [5185, 0]
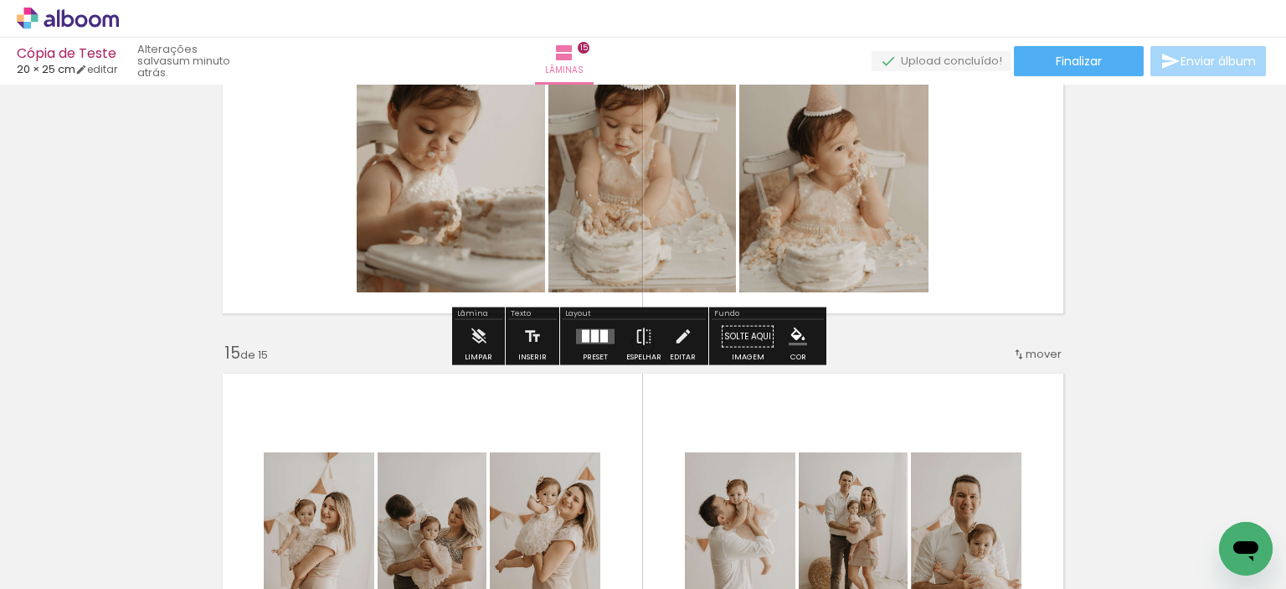
click at [576, 332] on quentale-layouter at bounding box center [595, 336] width 39 height 15
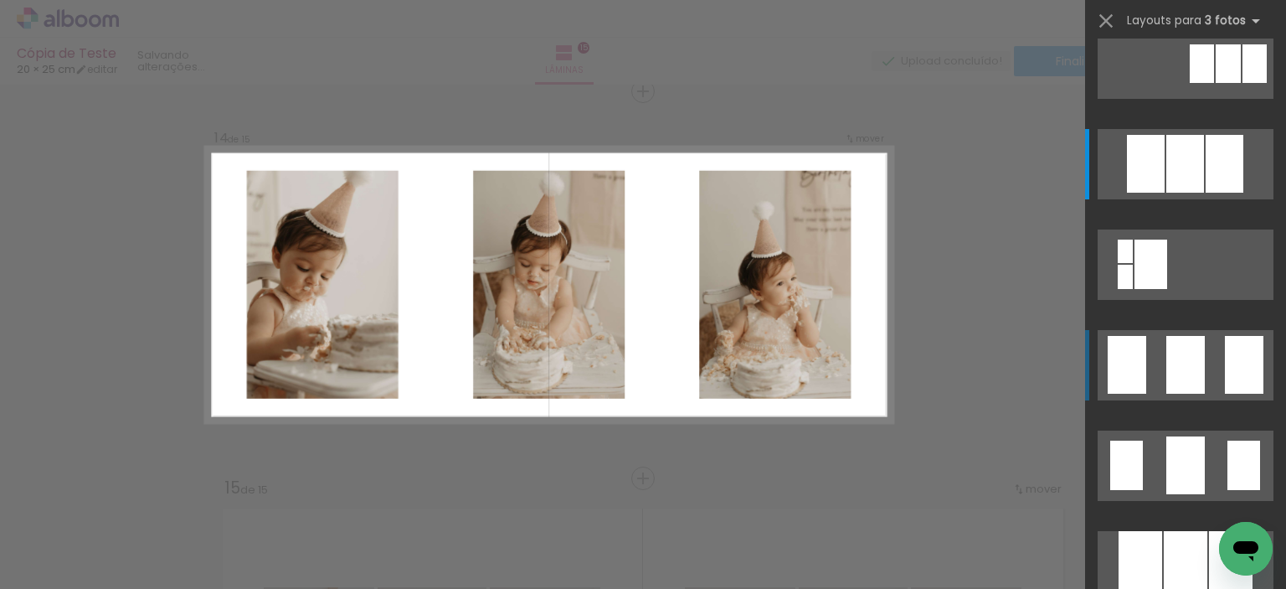
scroll to position [1122, 0]
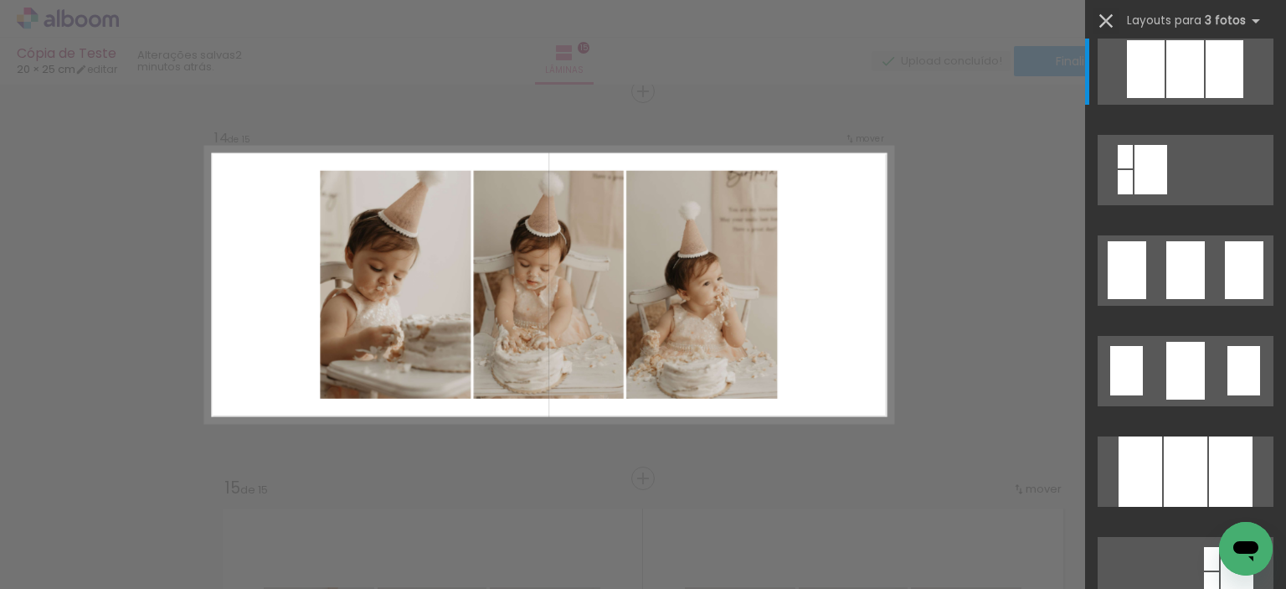
click at [1115, 14] on iron-icon at bounding box center [1105, 20] width 23 height 23
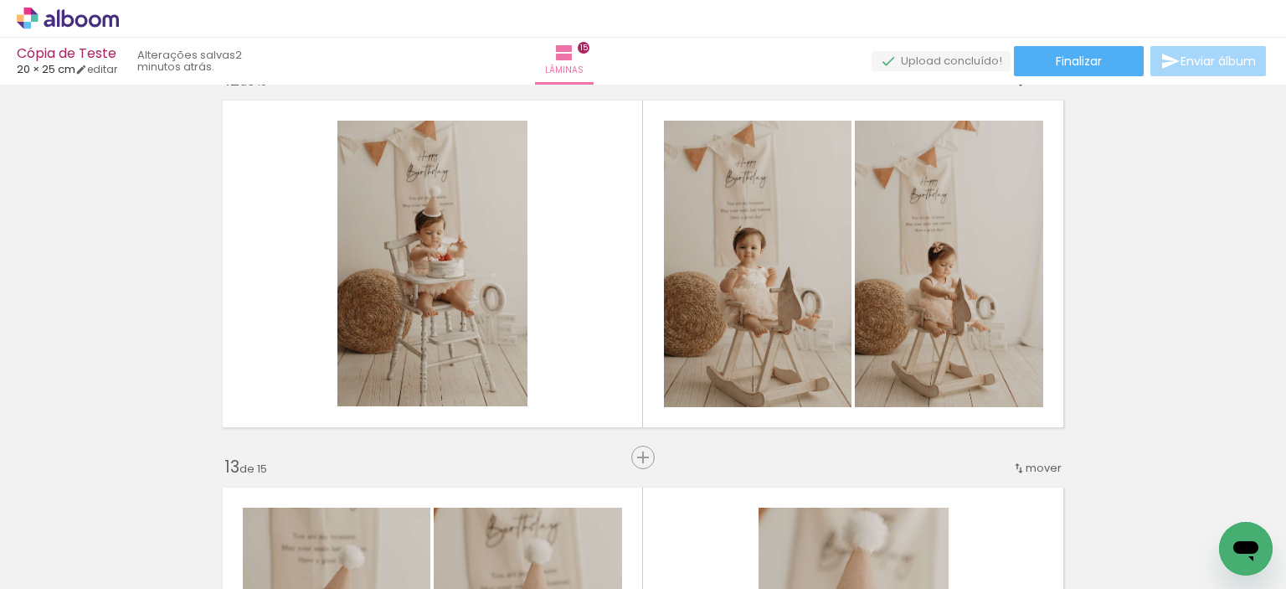
scroll to position [4296, 0]
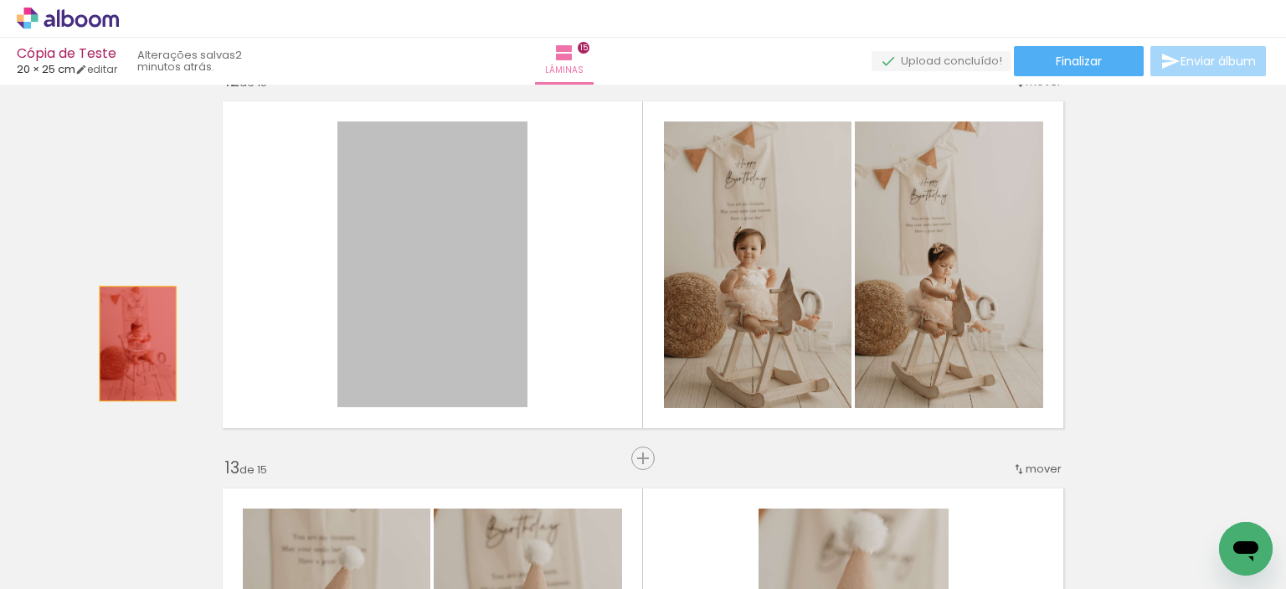
drag, startPoint x: 426, startPoint y: 311, endPoint x: 131, endPoint y: 343, distance: 296.5
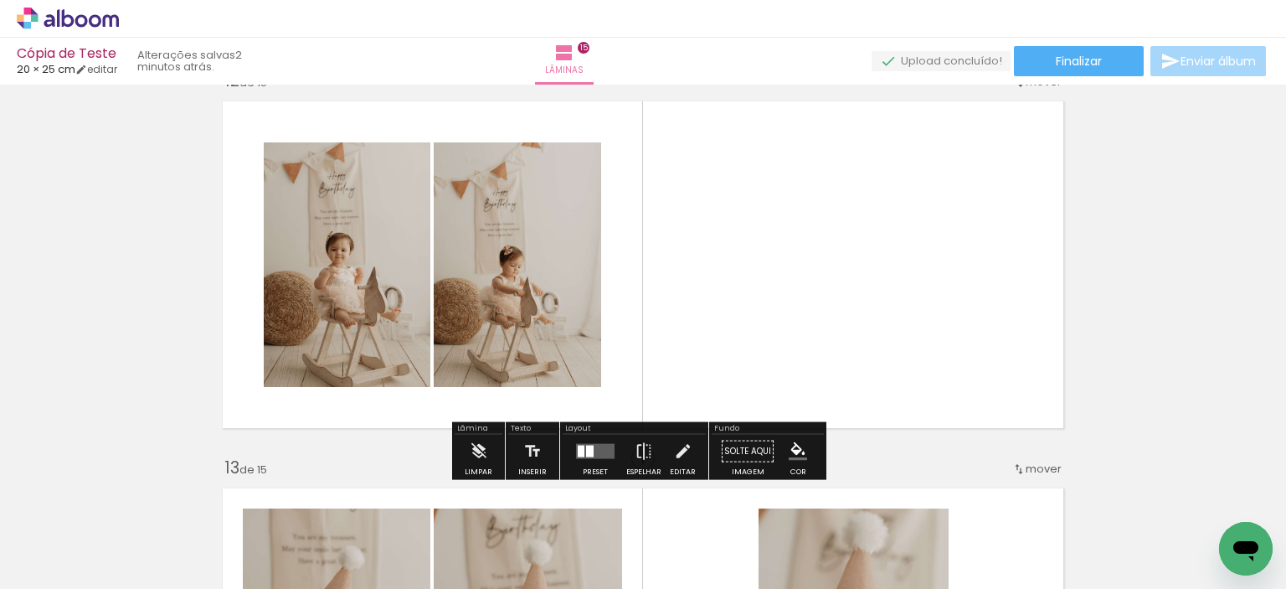
click at [593, 455] on quentale-layouter at bounding box center [595, 451] width 39 height 15
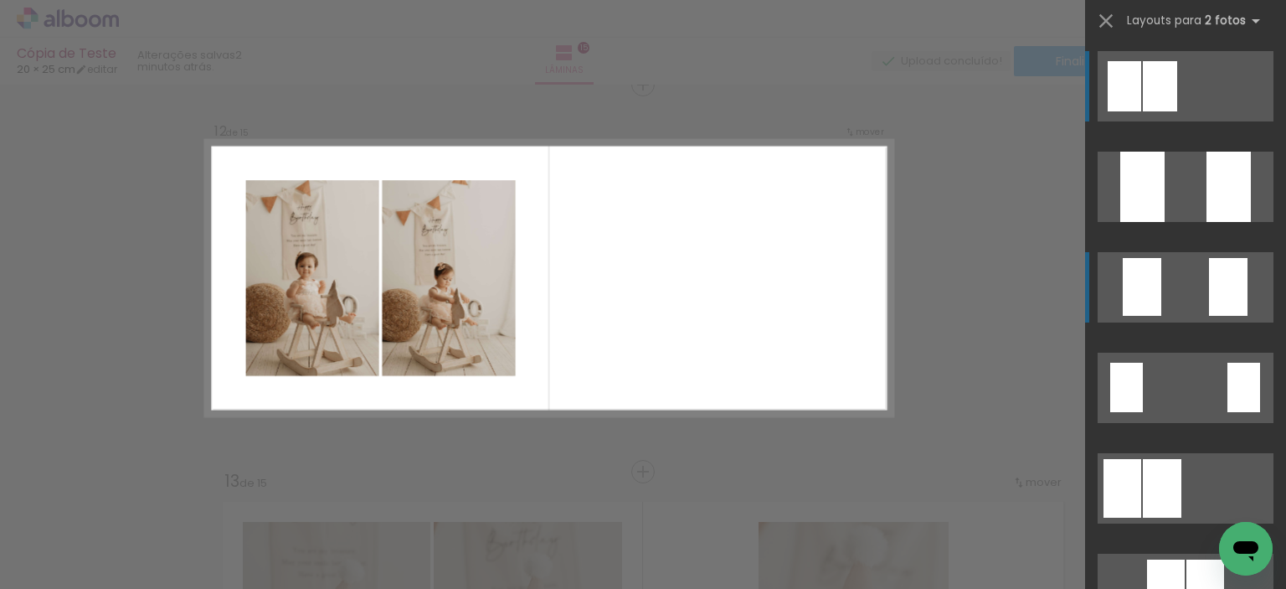
scroll to position [4276, 0]
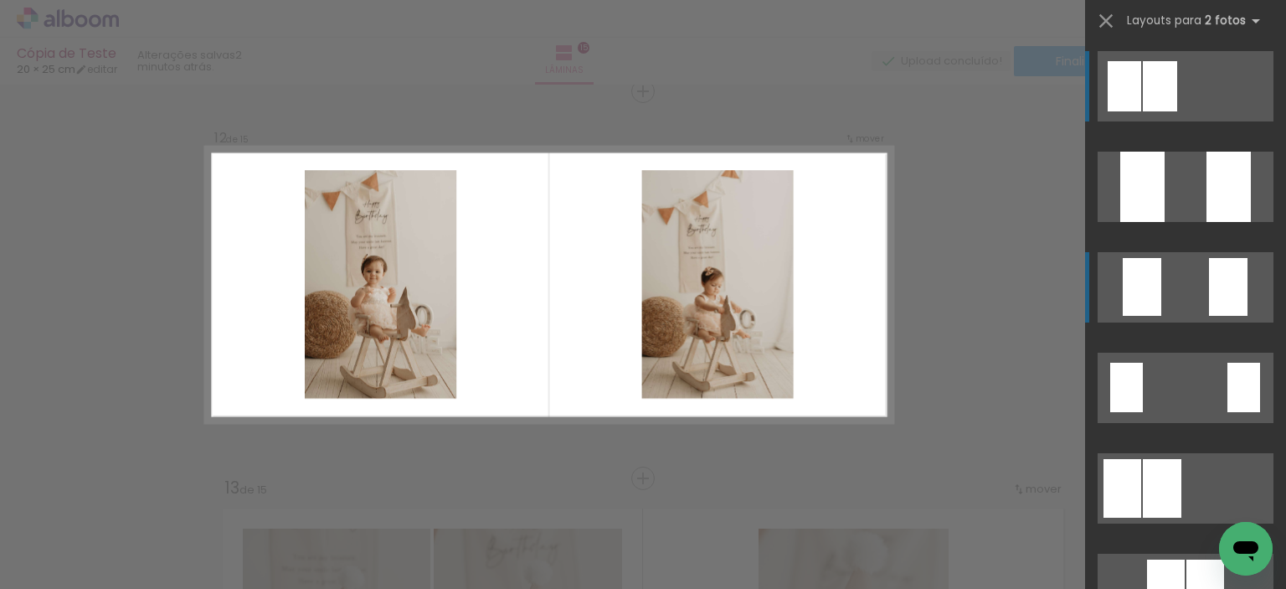
click at [1177, 111] on div at bounding box center [1160, 86] width 34 height 50
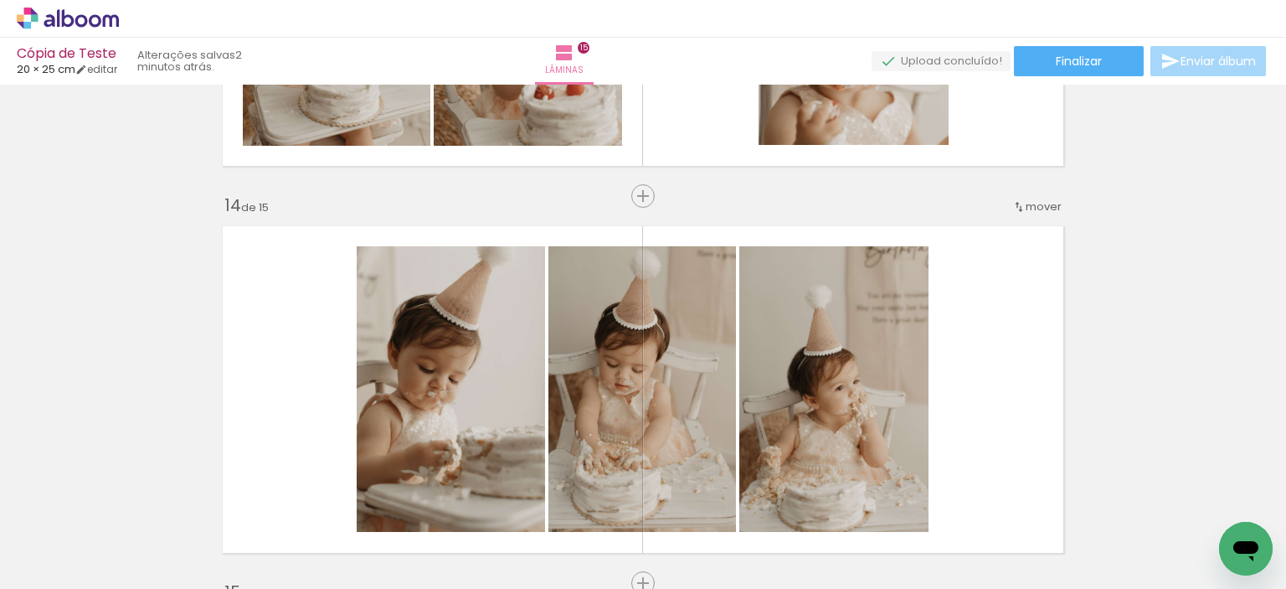
scroll to position [4946, 0]
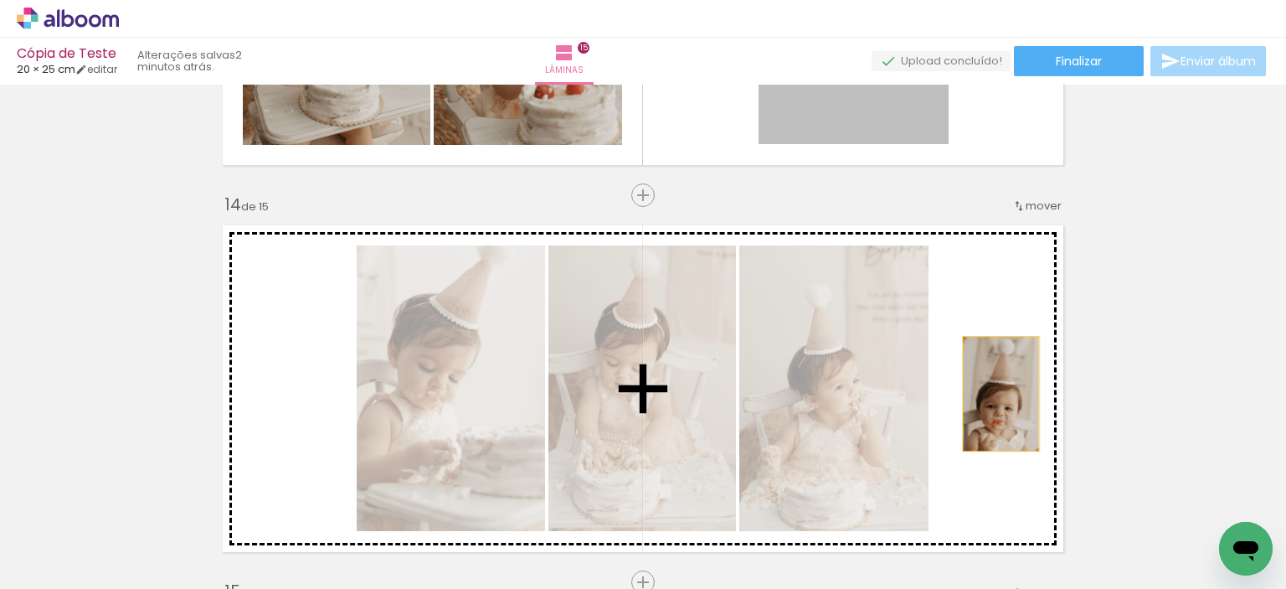
drag, startPoint x: 903, startPoint y: 130, endPoint x: 995, endPoint y: 398, distance: 283.3
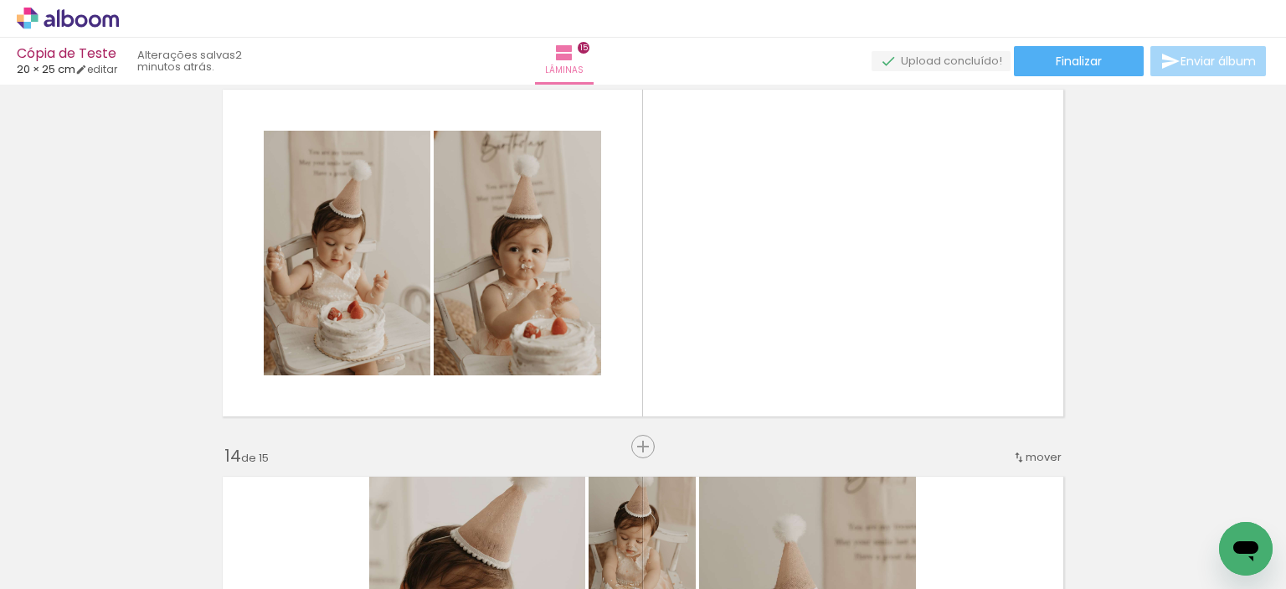
scroll to position [0, 4482]
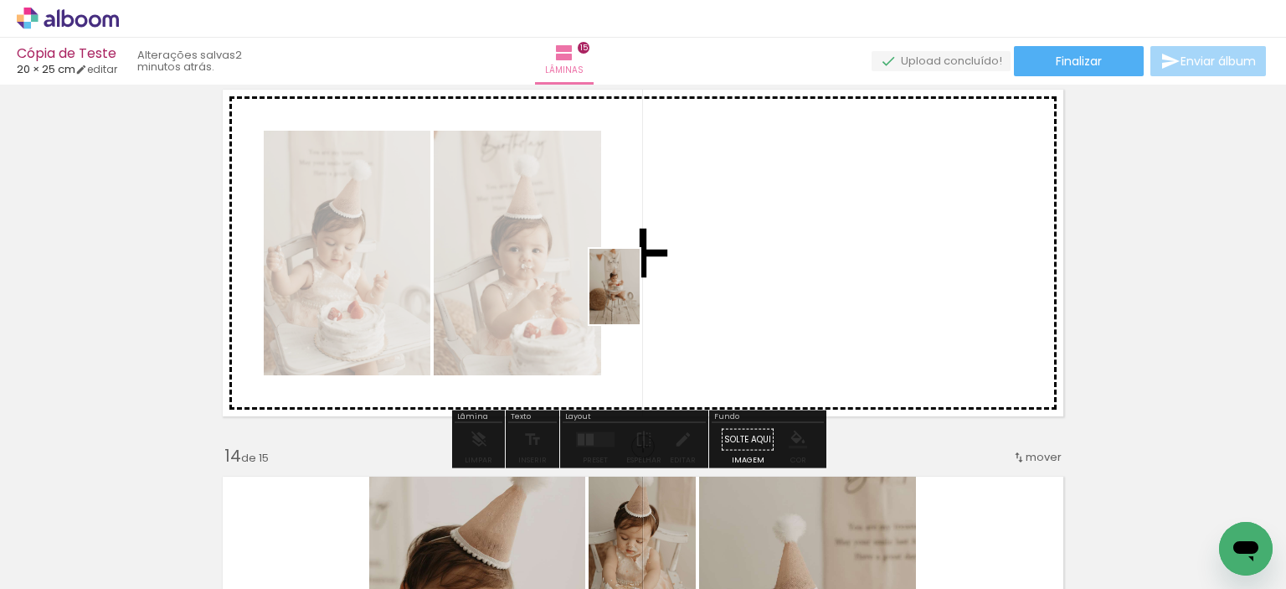
drag, startPoint x: 652, startPoint y: 533, endPoint x: 642, endPoint y: 293, distance: 239.7
click at [642, 293] on quentale-workspace at bounding box center [643, 294] width 1286 height 589
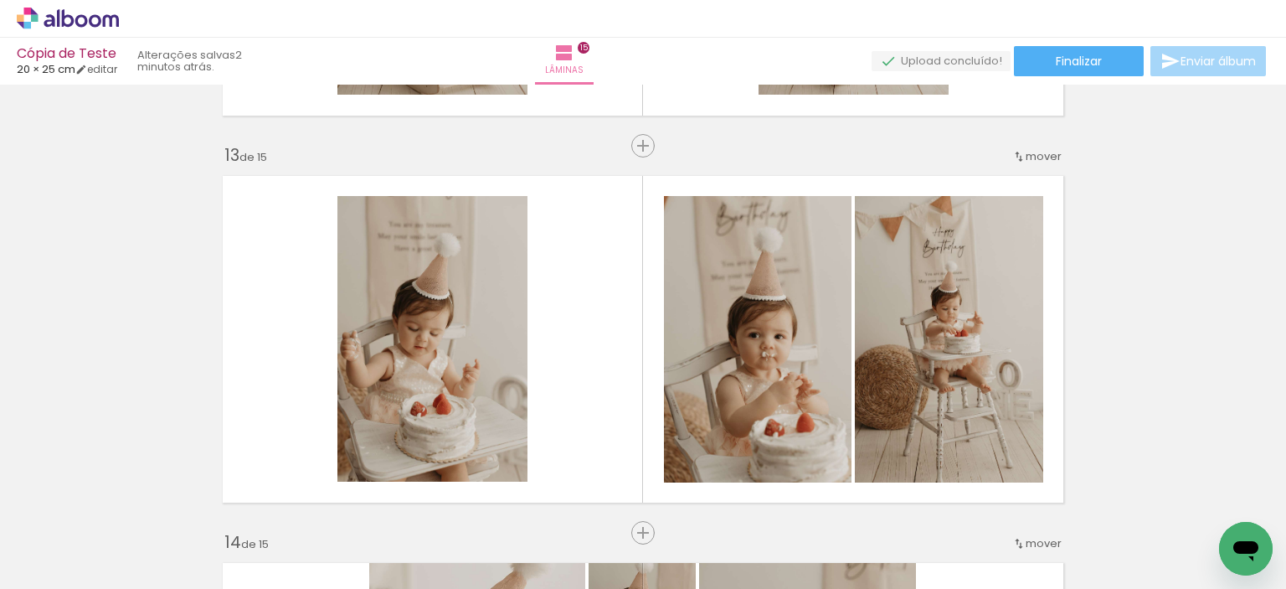
scroll to position [4611, 0]
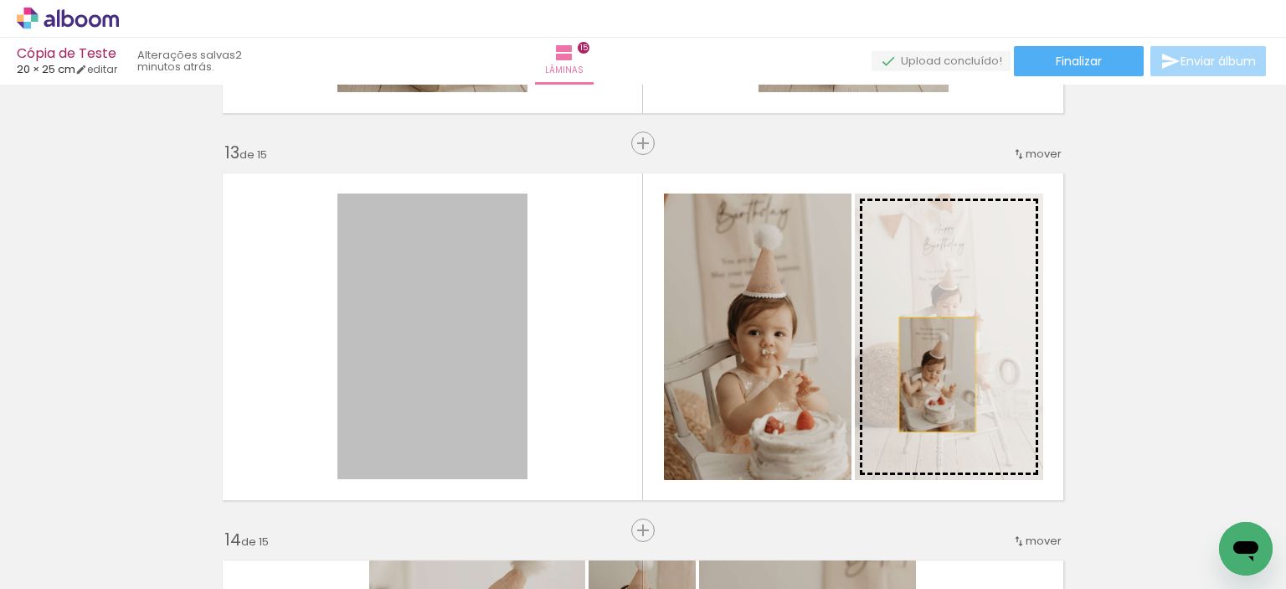
drag, startPoint x: 447, startPoint y: 374, endPoint x: 931, endPoint y: 374, distance: 484.0
click at [0, 0] on slot at bounding box center [0, 0] width 0 height 0
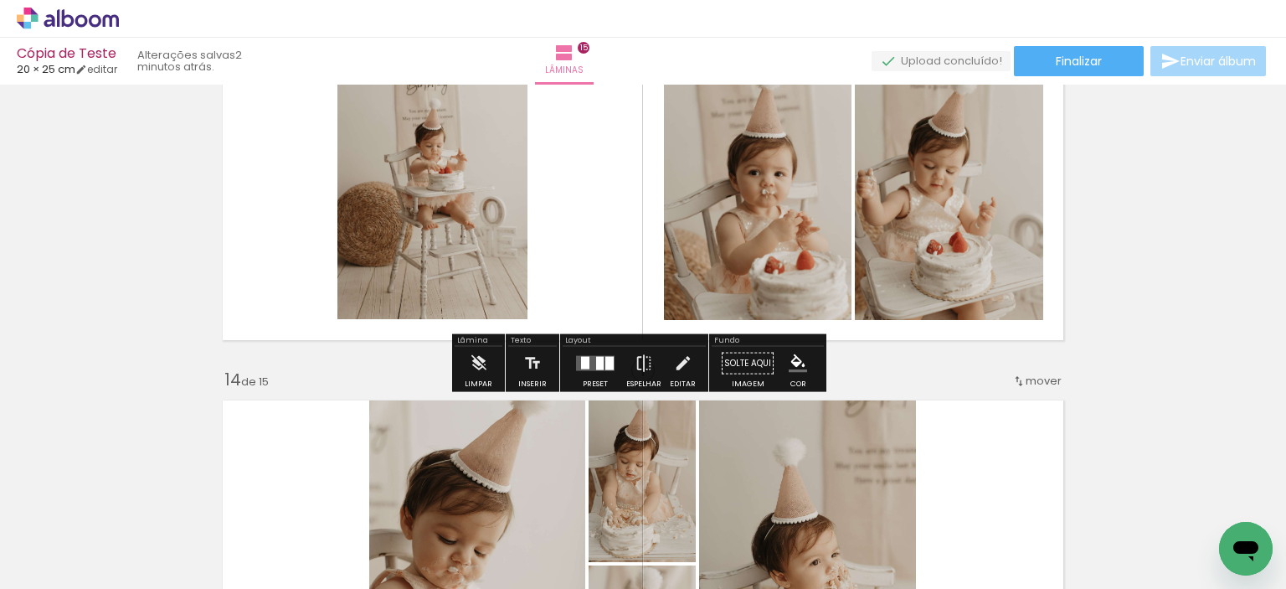
scroll to position [4778, 0]
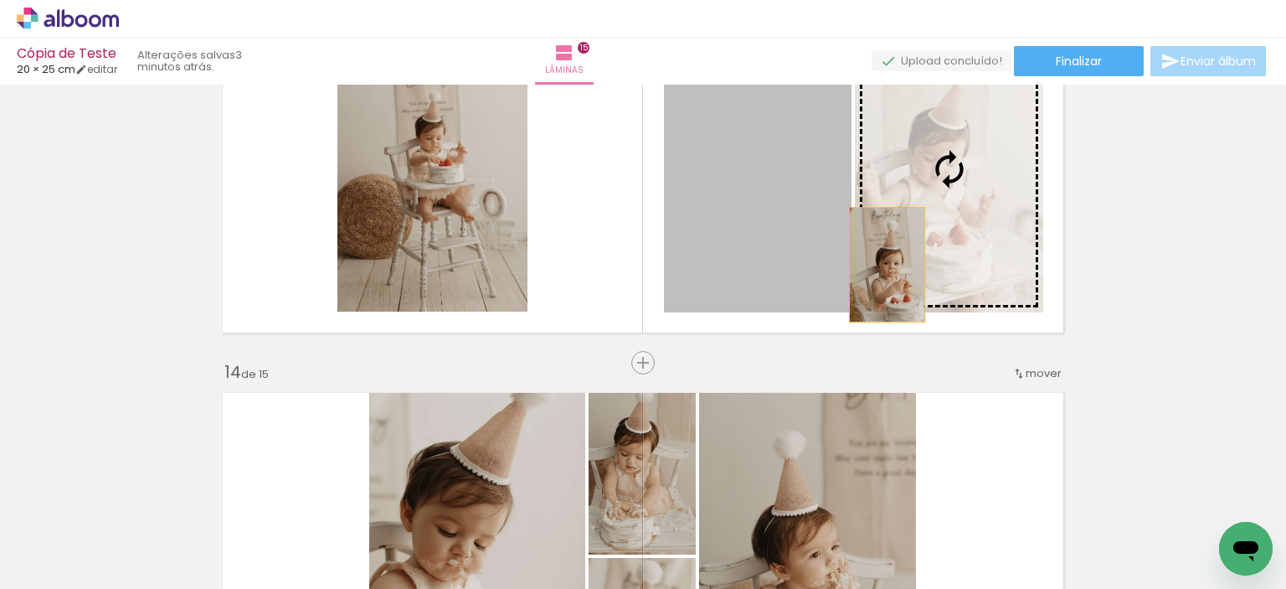
drag, startPoint x: 800, startPoint y: 265, endPoint x: 891, endPoint y: 265, distance: 90.4
click at [0, 0] on slot at bounding box center [0, 0] width 0 height 0
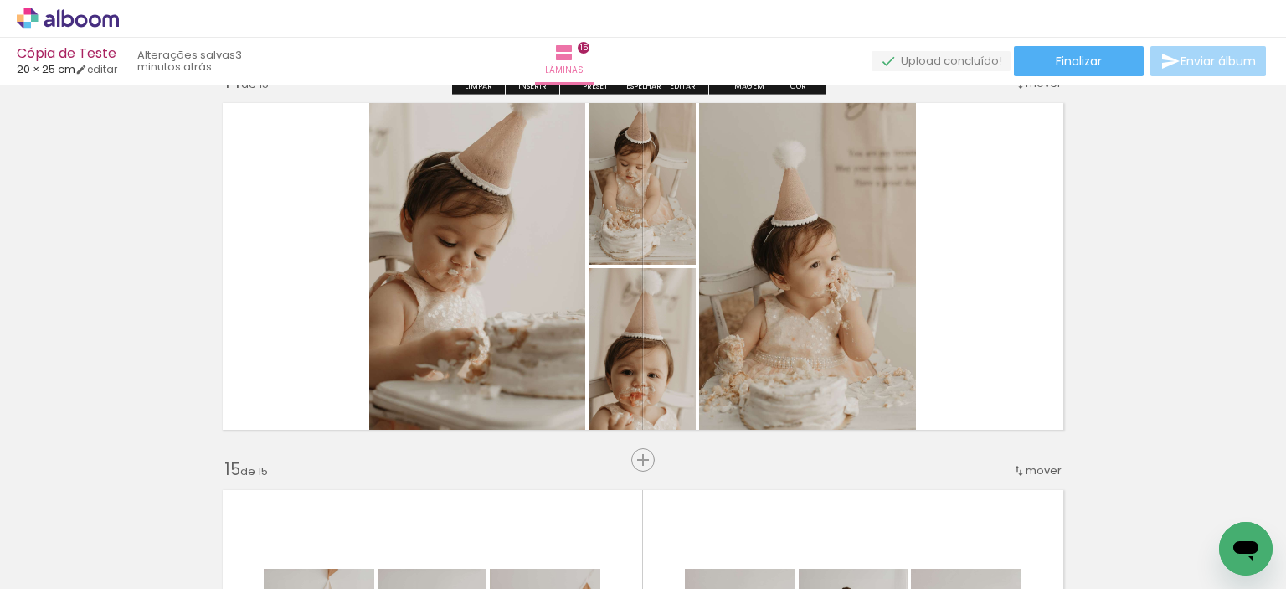
scroll to position [5113, 0]
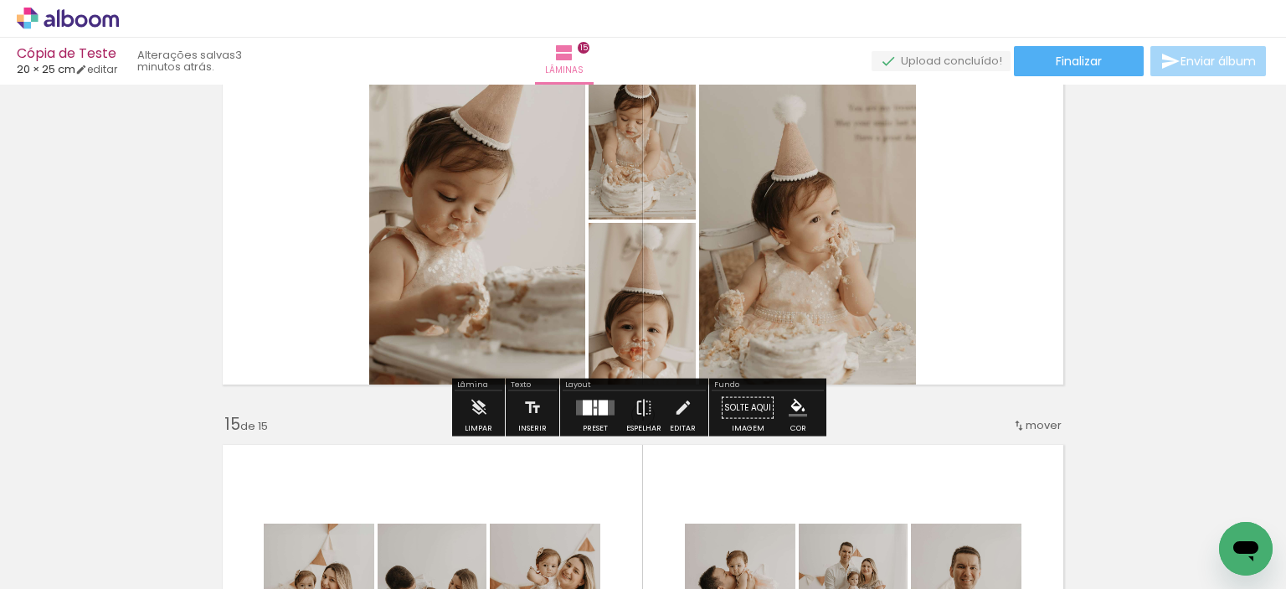
click at [593, 418] on div at bounding box center [595, 407] width 45 height 33
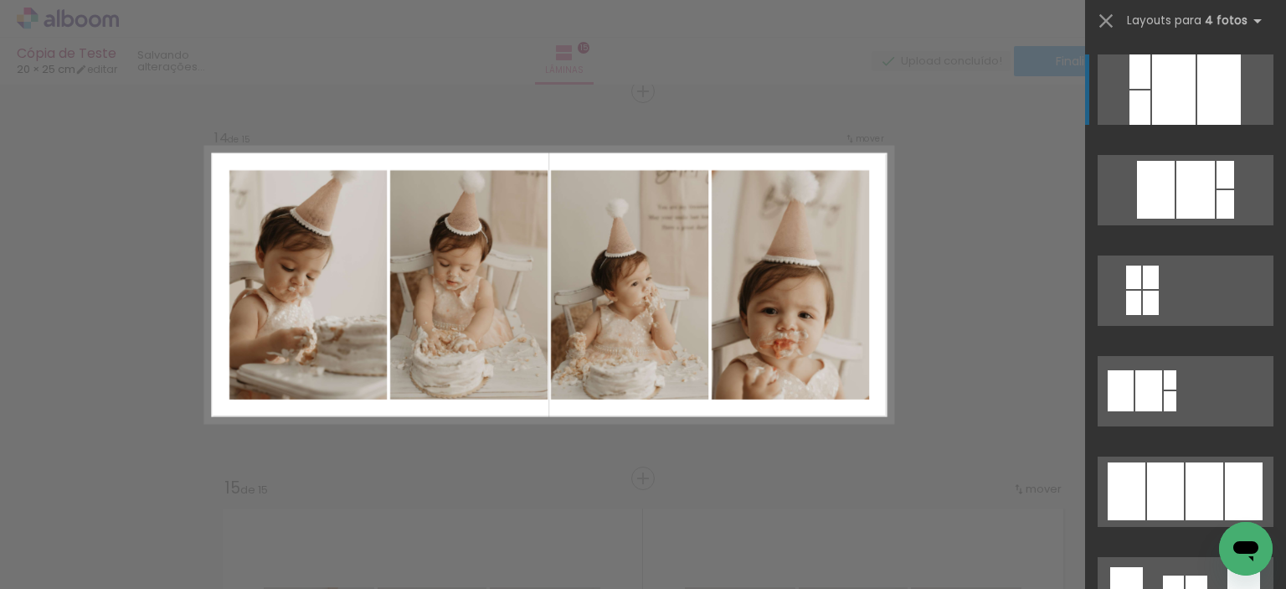
scroll to position [837, 0]
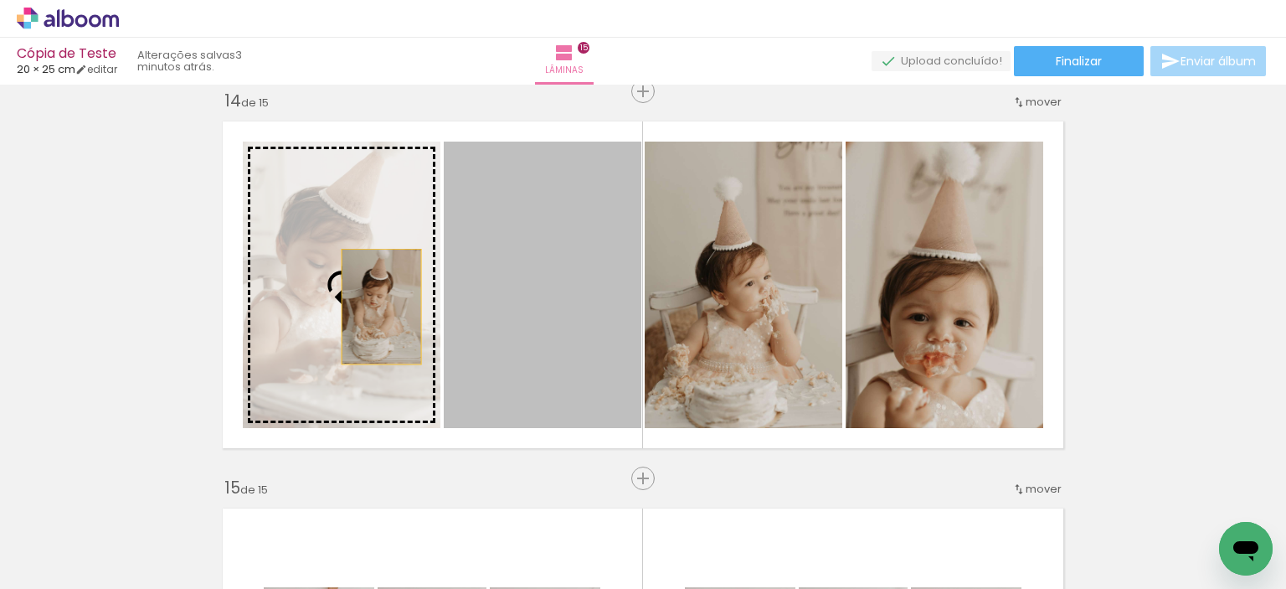
drag, startPoint x: 585, startPoint y: 325, endPoint x: 360, endPoint y: 306, distance: 226.0
click at [0, 0] on slot at bounding box center [0, 0] width 0 height 0
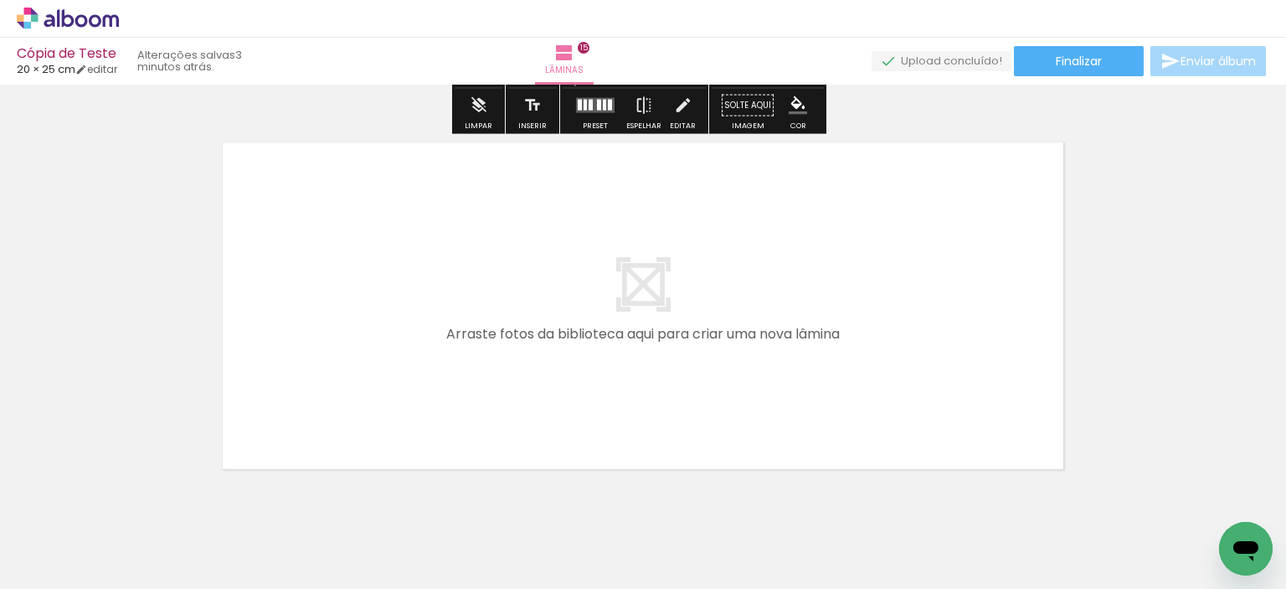
scroll to position [5803, 0]
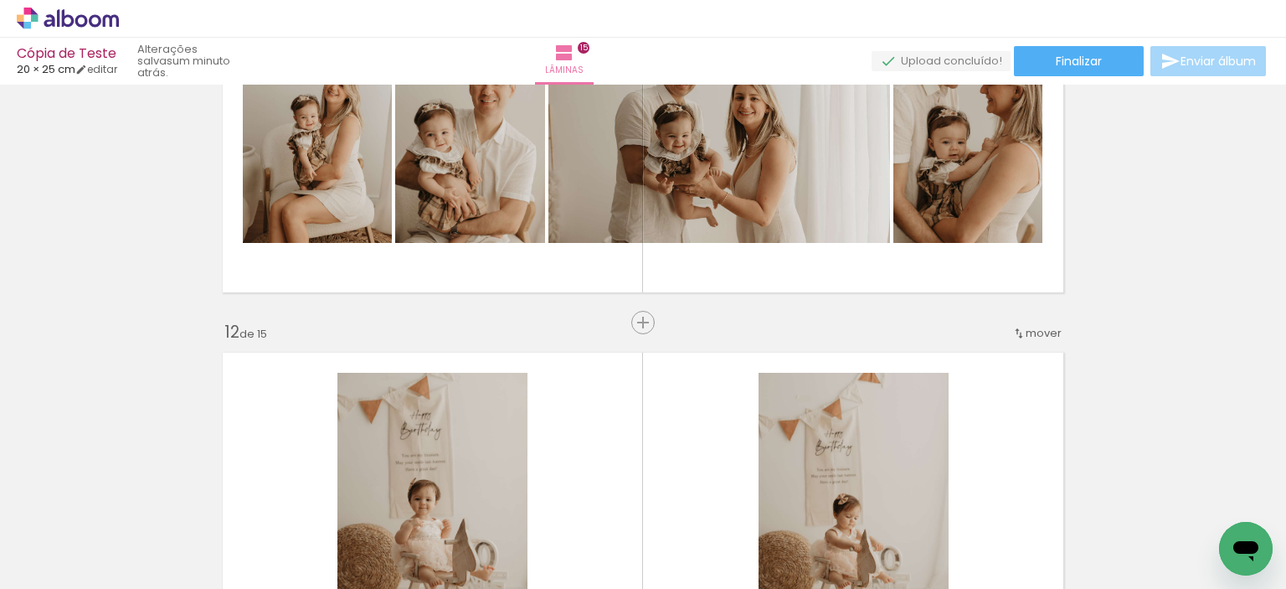
scroll to position [3965, 0]
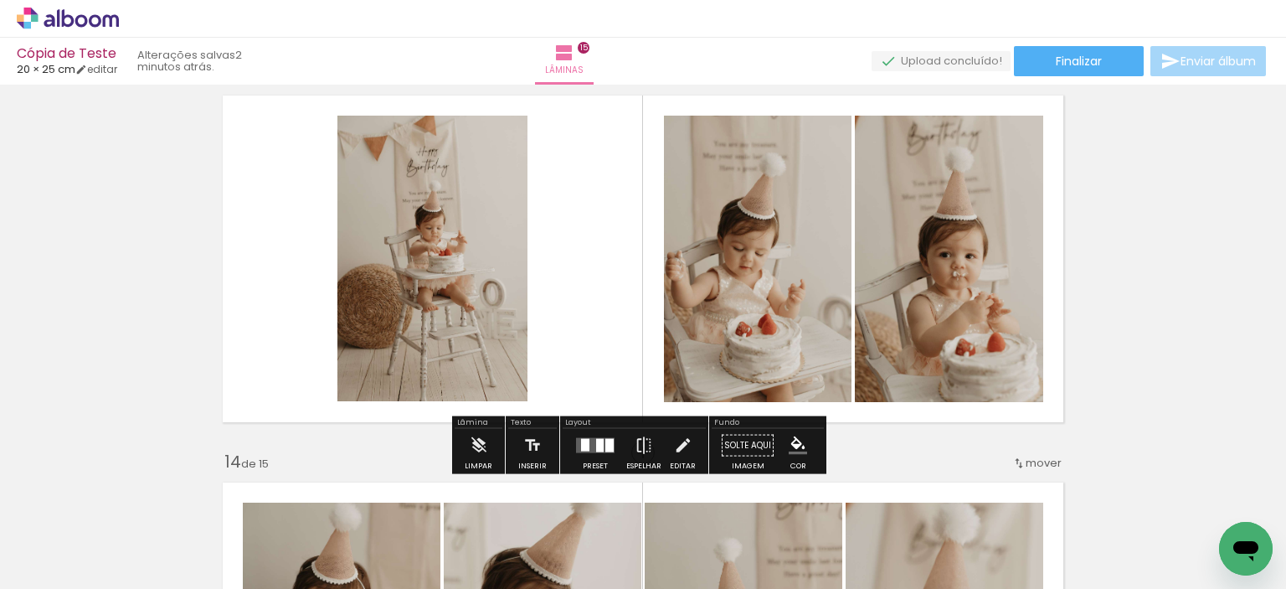
scroll to position [4354, 0]
